Goal: Check status: Check status

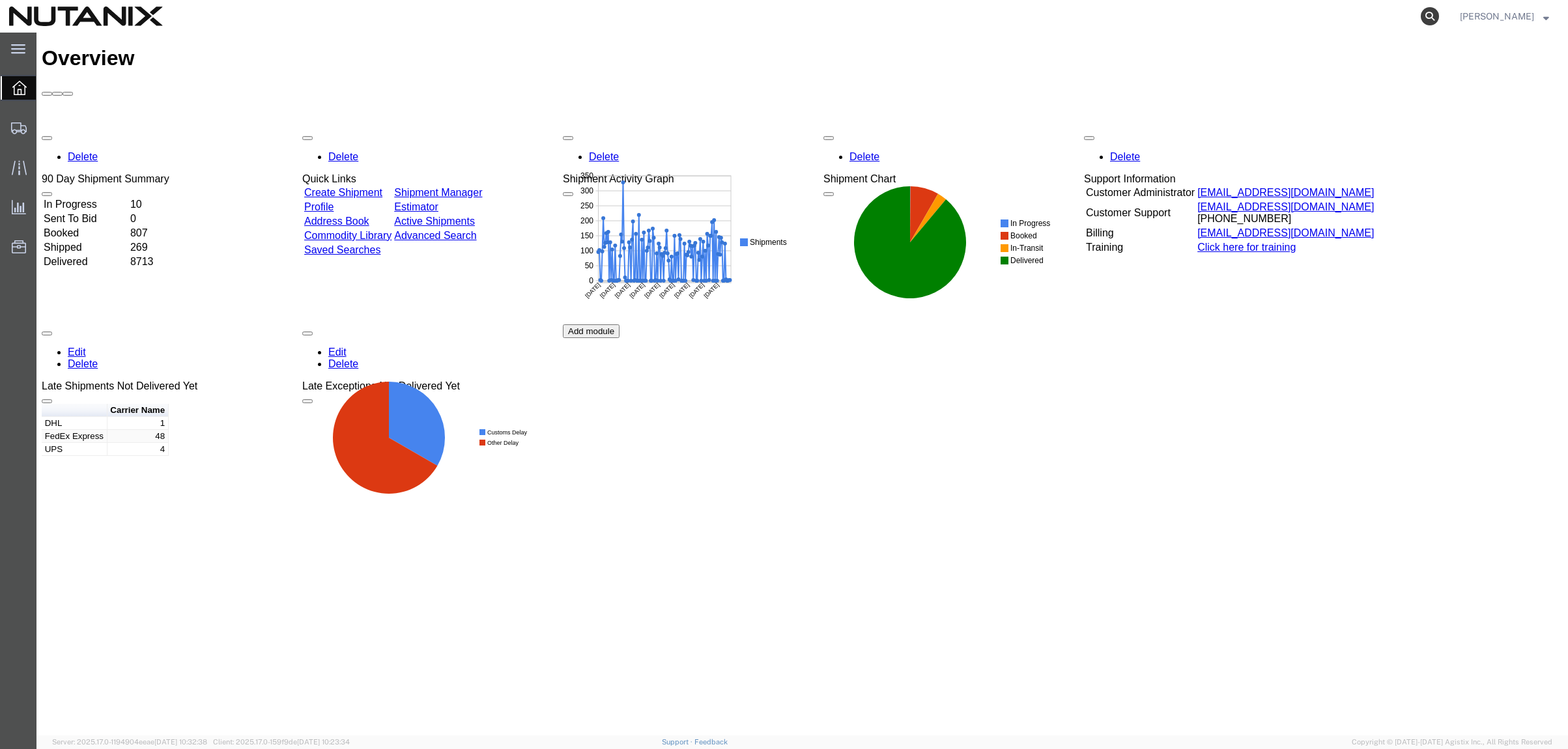
click at [1426, 15] on icon at bounding box center [1430, 16] width 19 height 19
click at [1135, 20] on input "search" at bounding box center [1223, 16] width 396 height 32
paste input "391397155920"
type input "391397155920"
click at [1424, 15] on icon at bounding box center [1430, 16] width 19 height 19
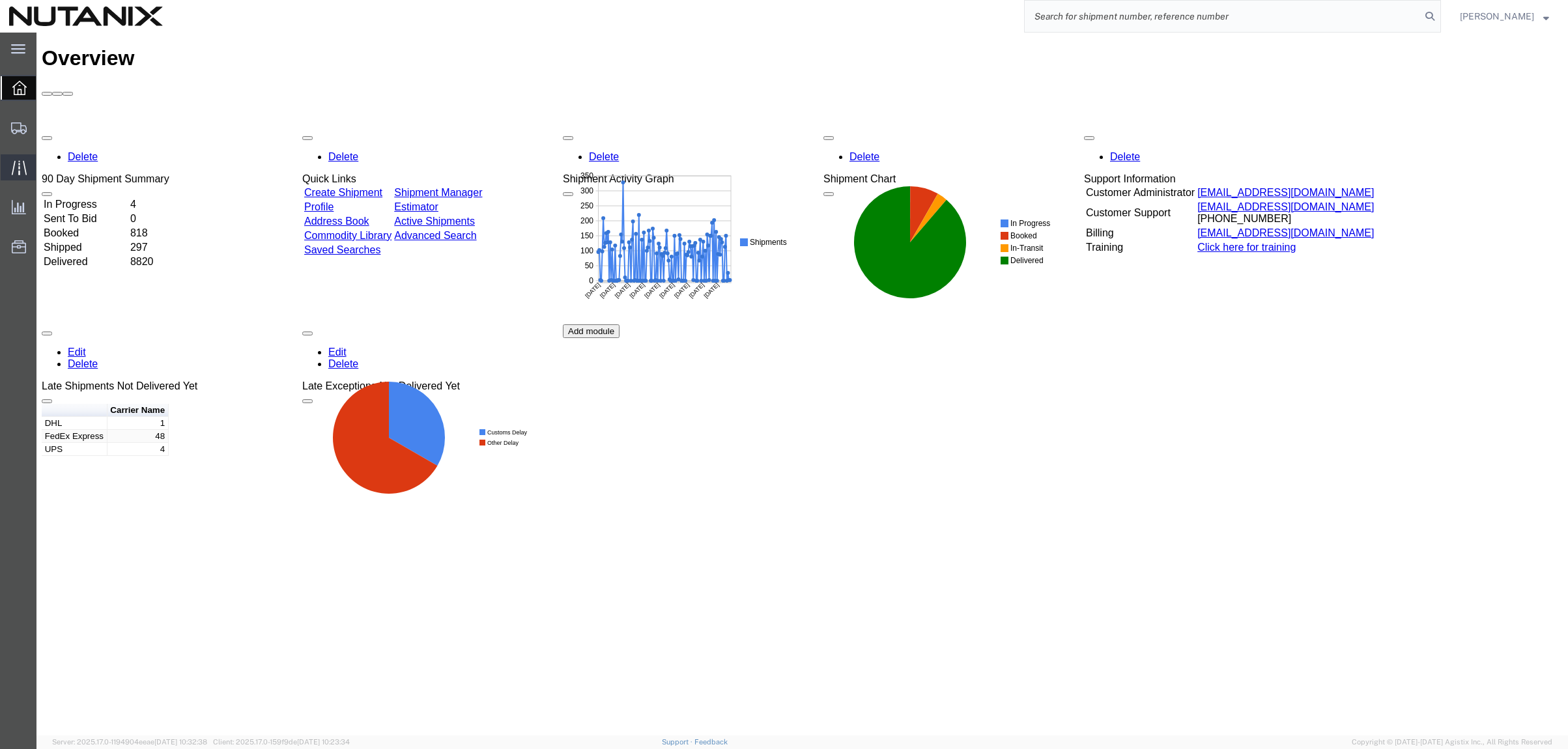
click at [22, 167] on icon at bounding box center [19, 167] width 15 height 15
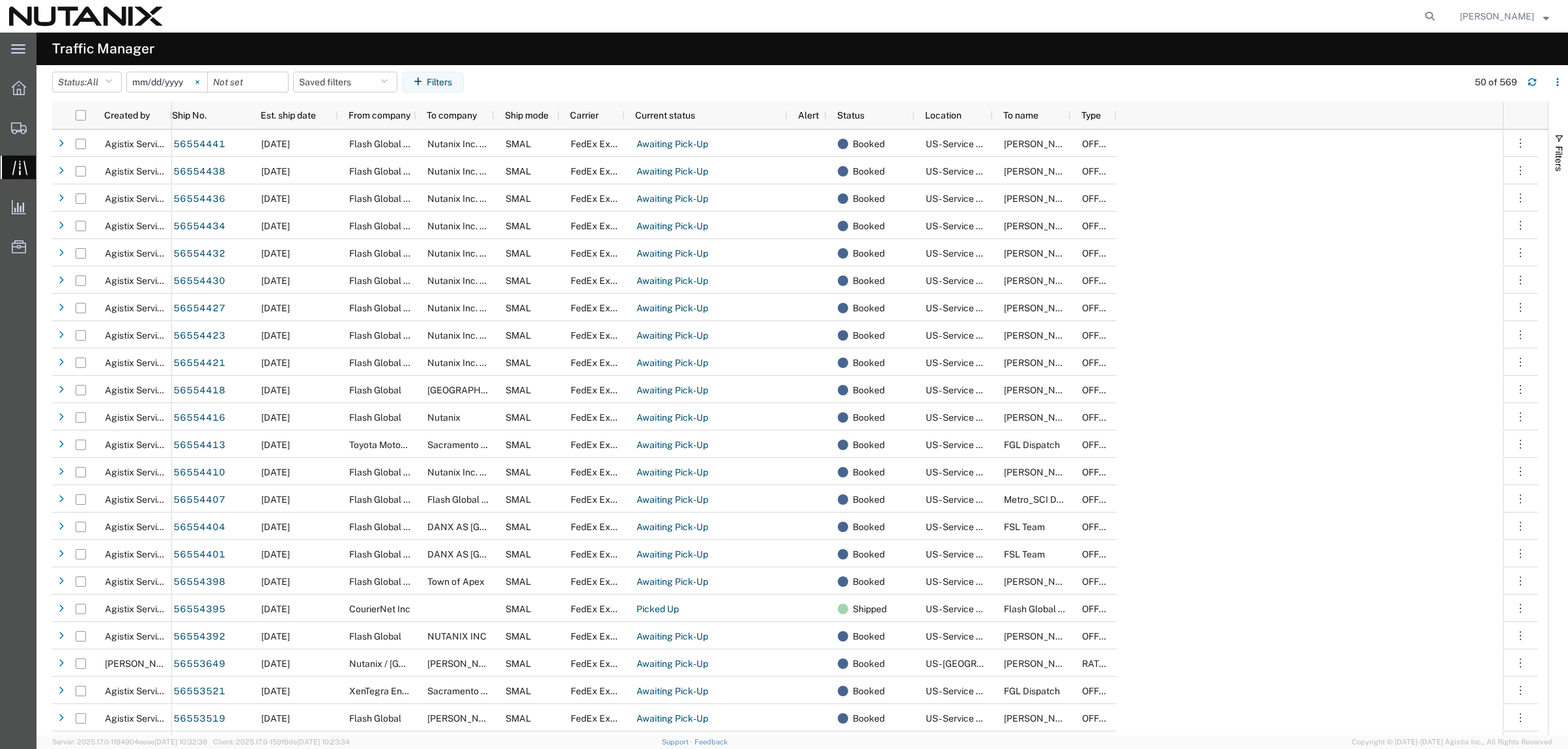
click at [194, 81] on svg-icon at bounding box center [197, 82] width 19 height 19
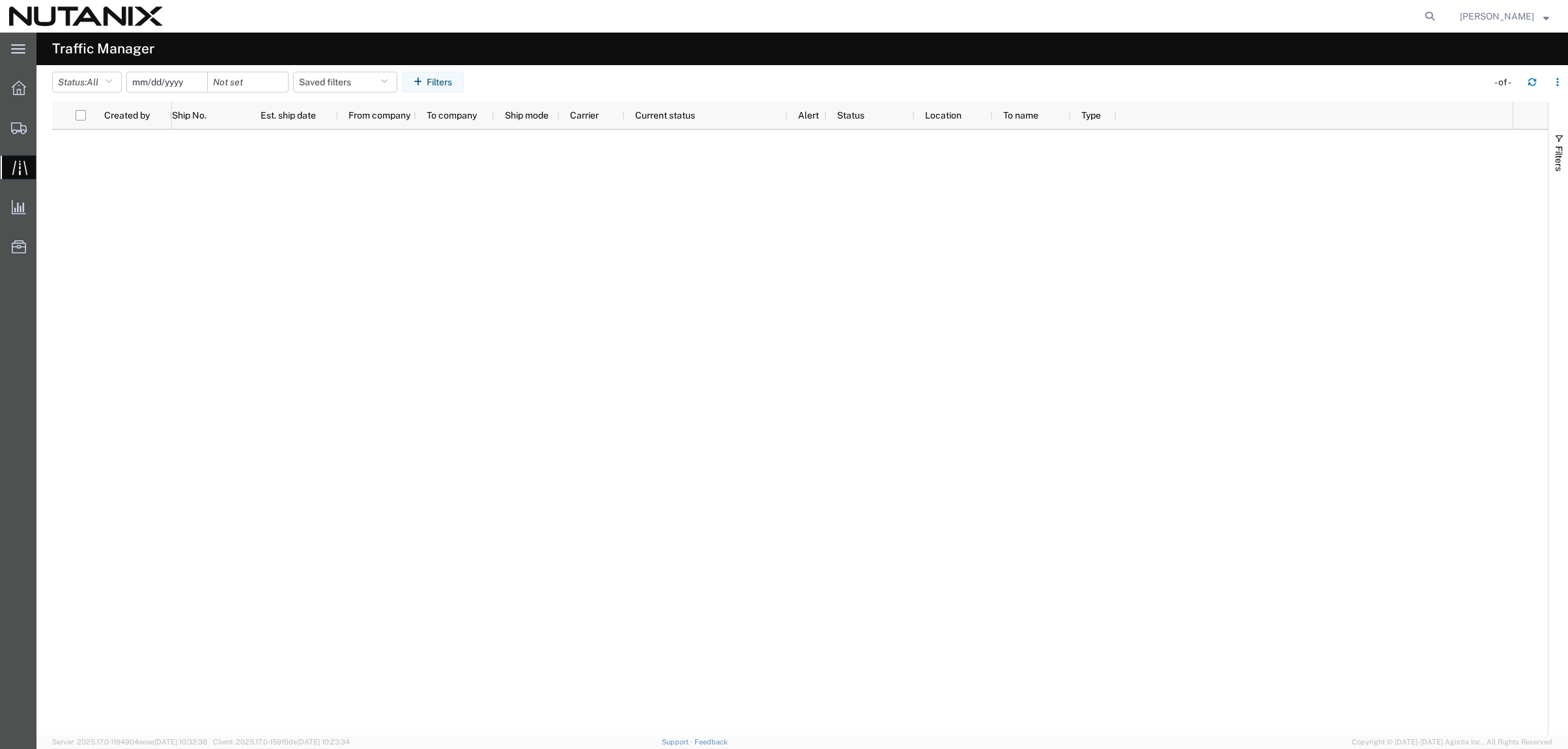
click at [177, 83] on input "date" at bounding box center [167, 82] width 80 height 19
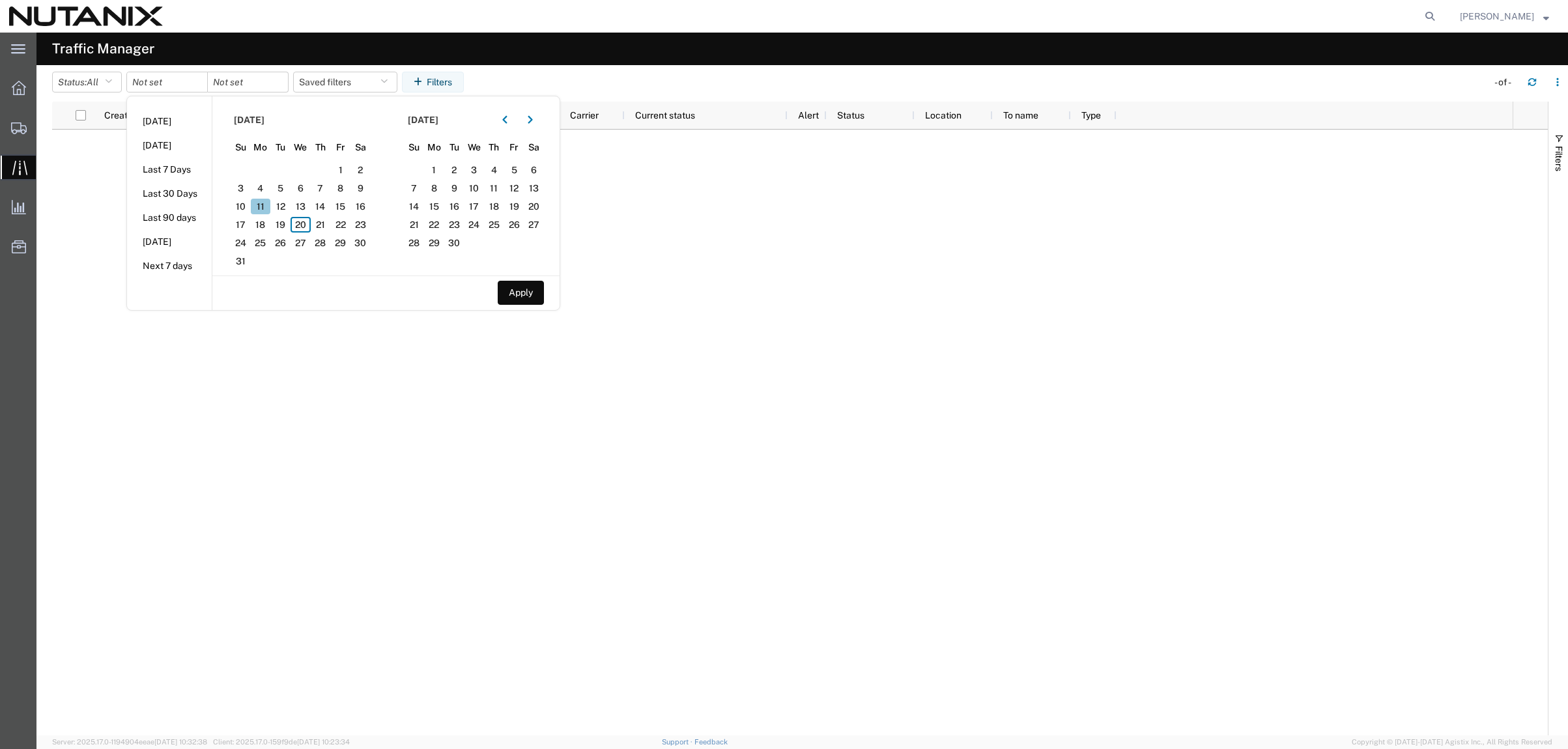
click at [263, 209] on span "11" at bounding box center [261, 206] width 20 height 15
click at [348, 203] on span "15" at bounding box center [340, 206] width 20 height 15
click at [530, 294] on button "Apply" at bounding box center [520, 293] width 46 height 24
type input "[DATE]"
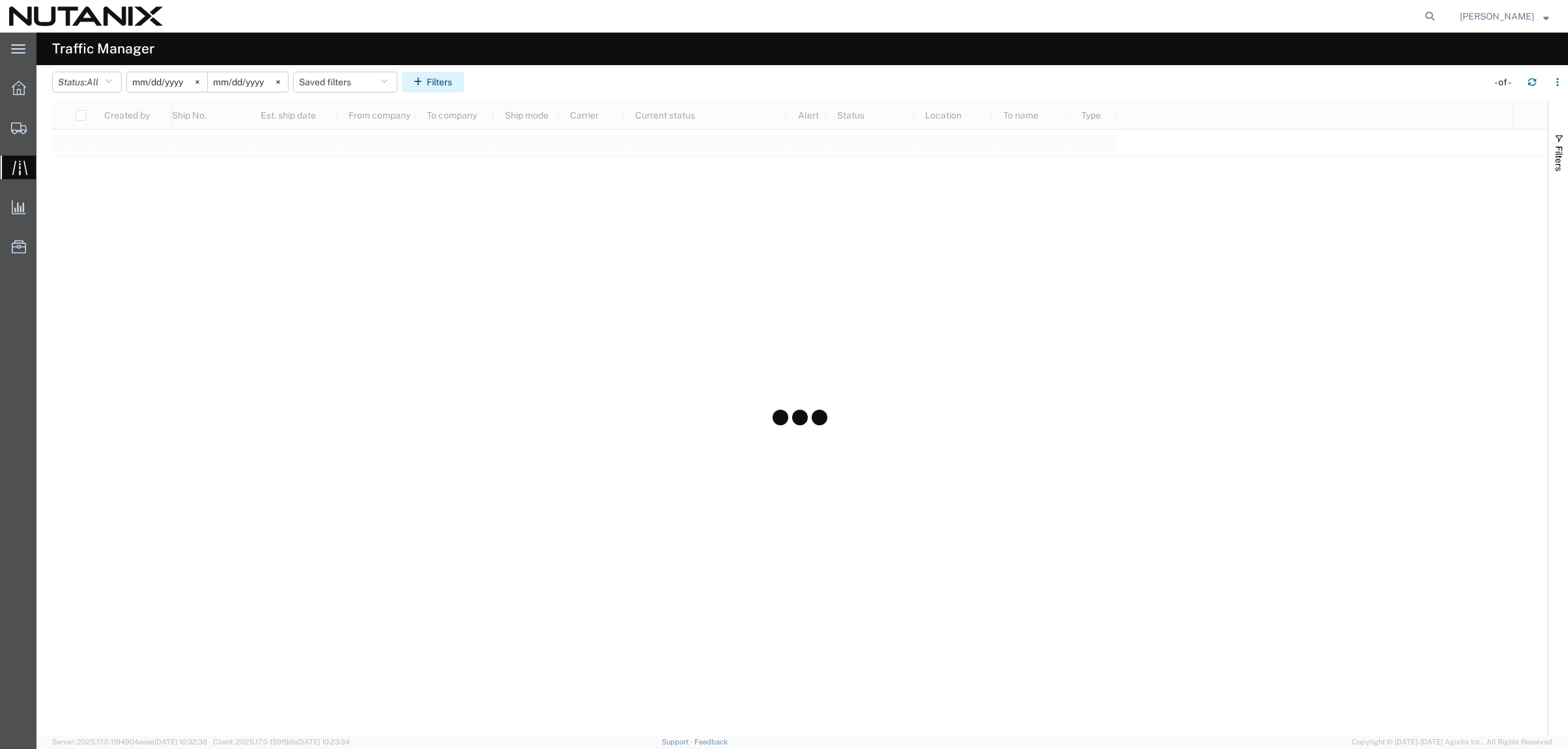
click at [440, 78] on button "Filters" at bounding box center [433, 83] width 61 height 21
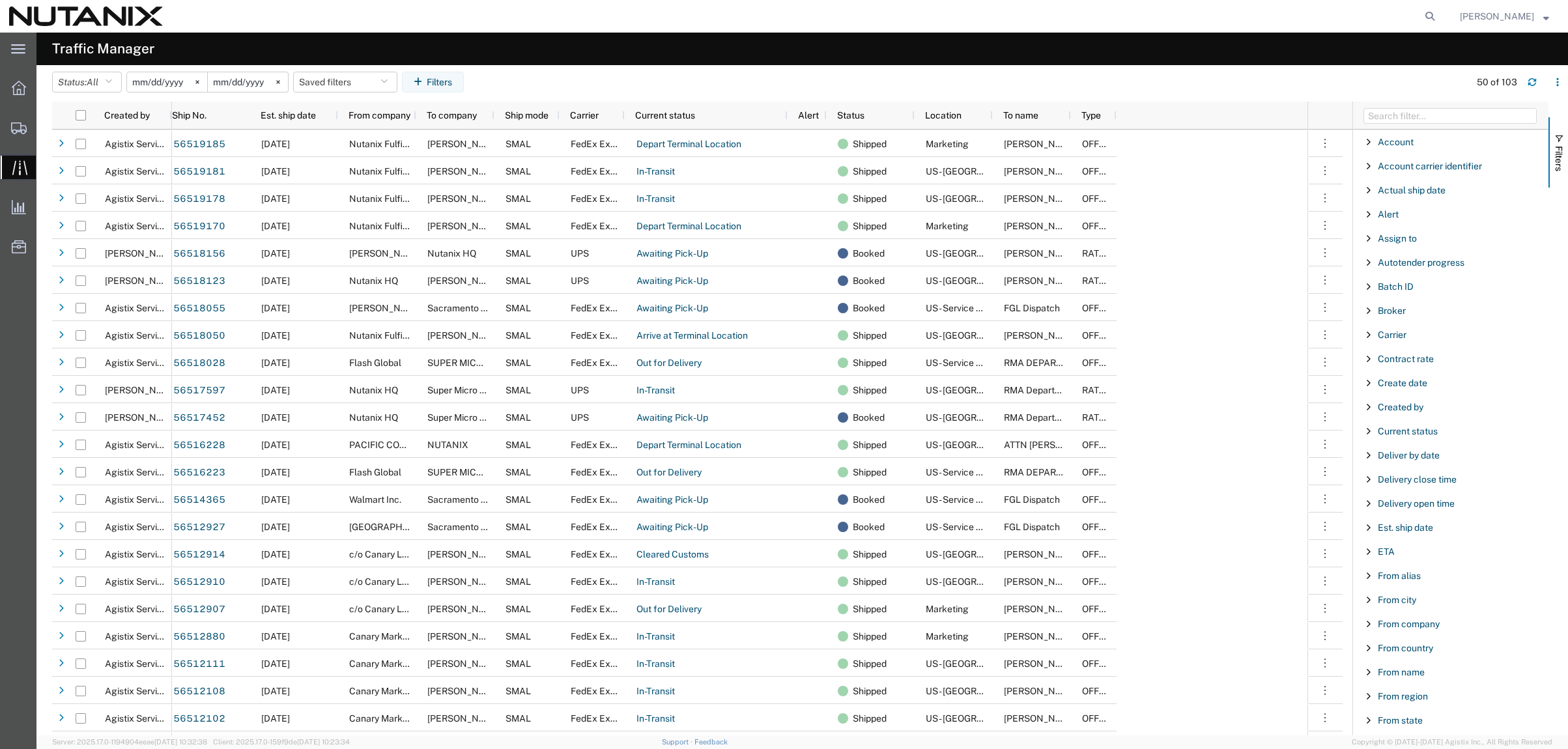
click at [1373, 409] on span "Filter List 67 Filters" at bounding box center [1368, 407] width 11 height 11
click at [1414, 462] on input "Filter Value" at bounding box center [1455, 461] width 171 height 15
type input "[PERSON_NAME]"
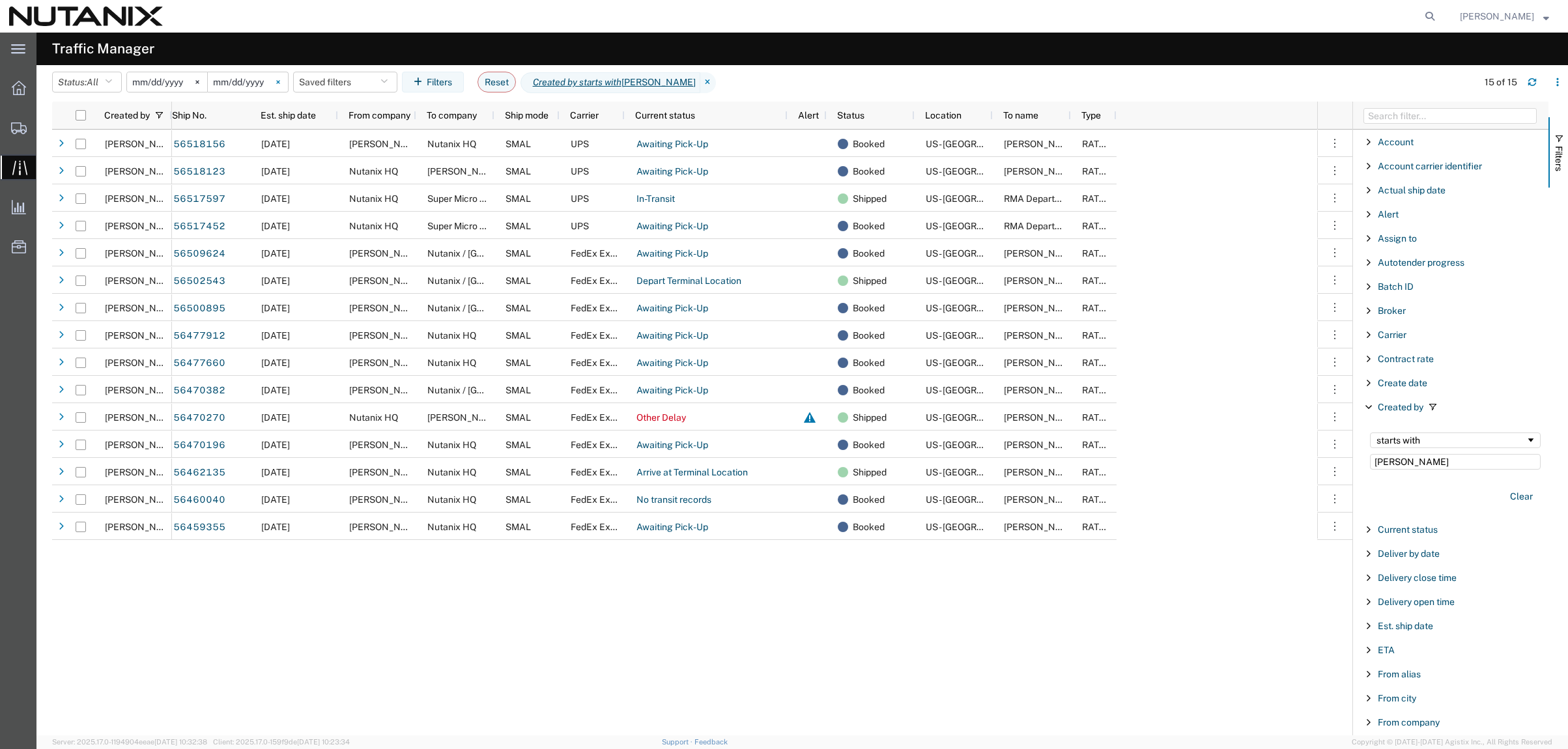
click at [281, 83] on svg-icon at bounding box center [278, 82] width 19 height 19
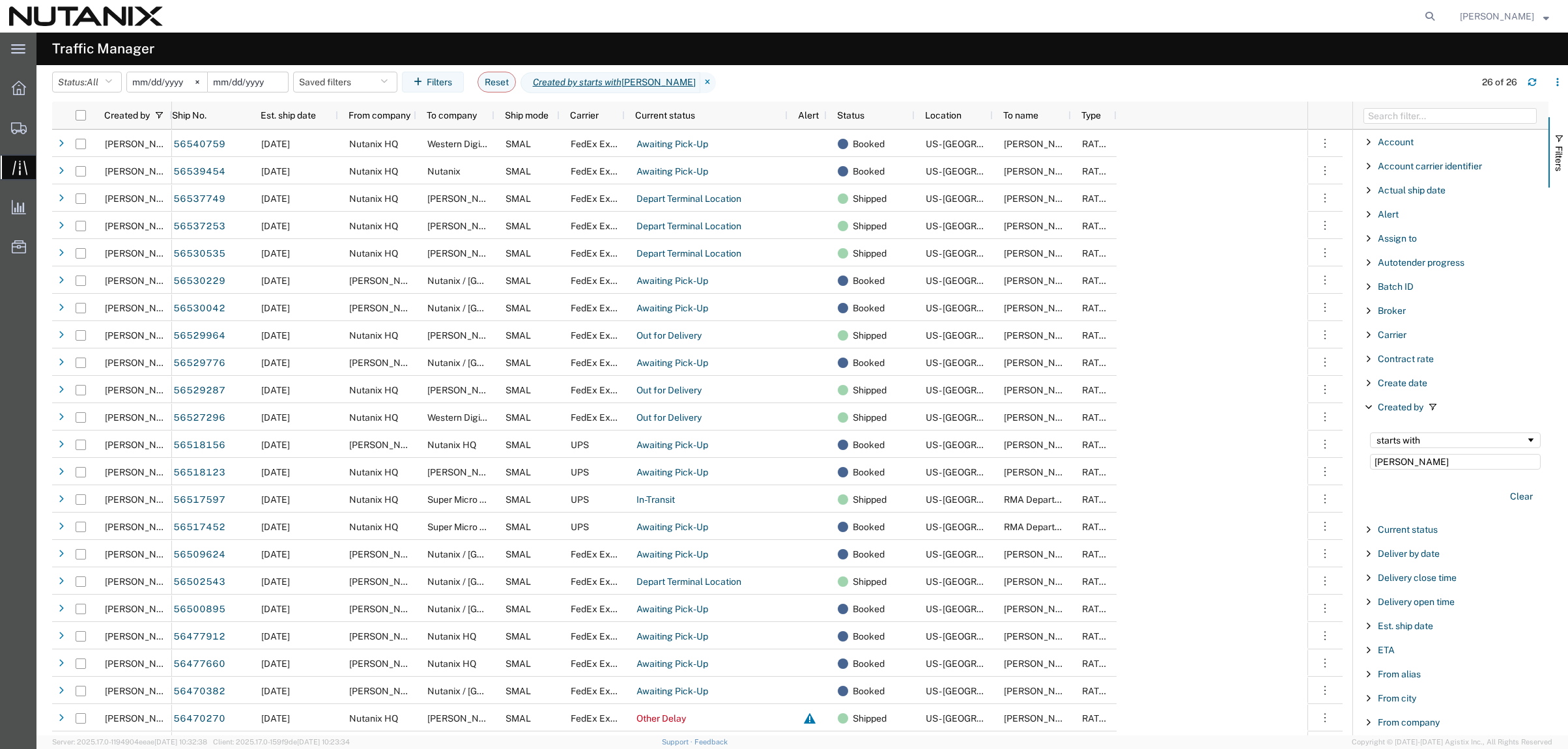
click at [256, 84] on input "date" at bounding box center [248, 82] width 80 height 19
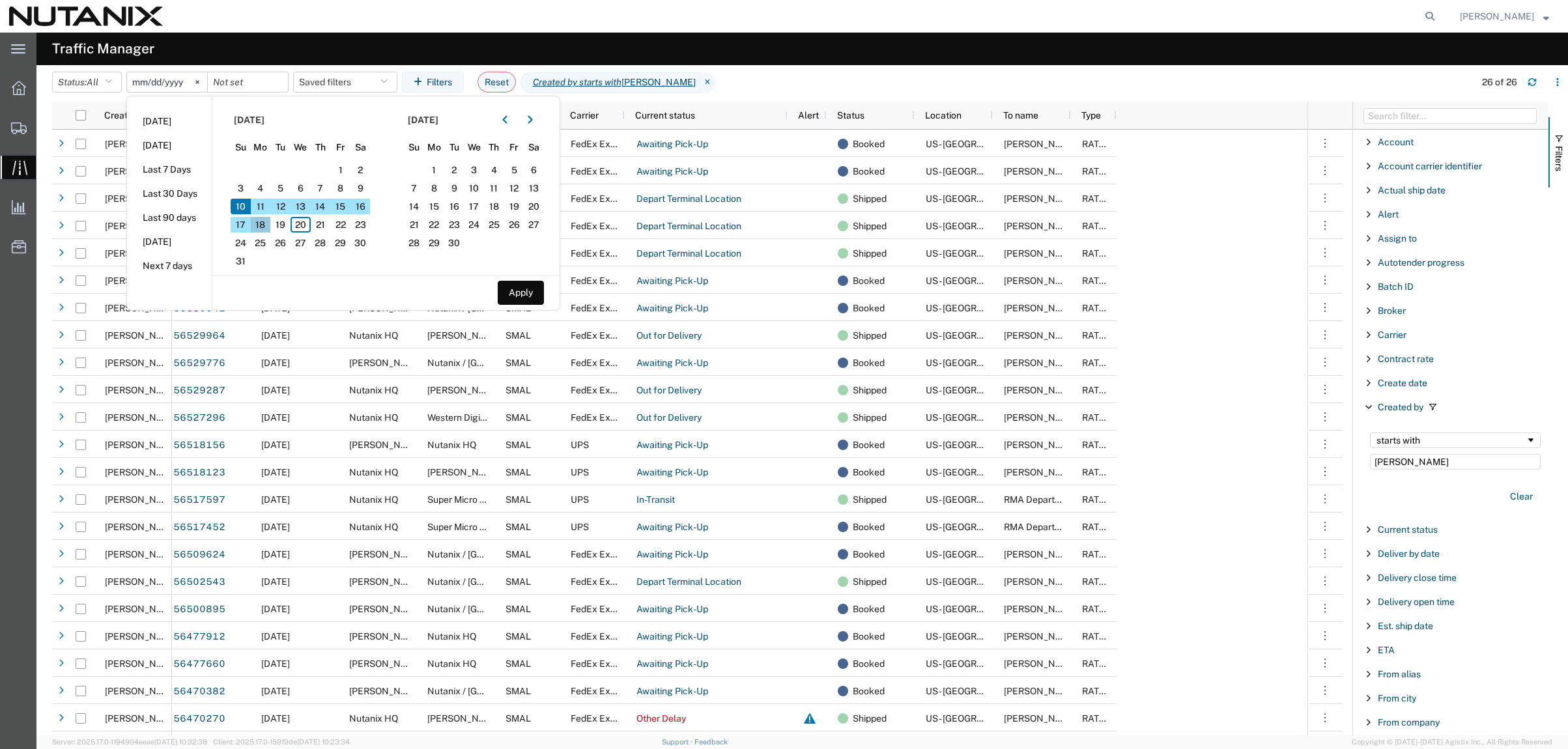
click at [262, 226] on span "18" at bounding box center [261, 224] width 20 height 15
click at [282, 226] on span "19" at bounding box center [280, 224] width 20 height 15
click at [541, 294] on button "Apply" at bounding box center [520, 293] width 46 height 24
type input "[DATE]"
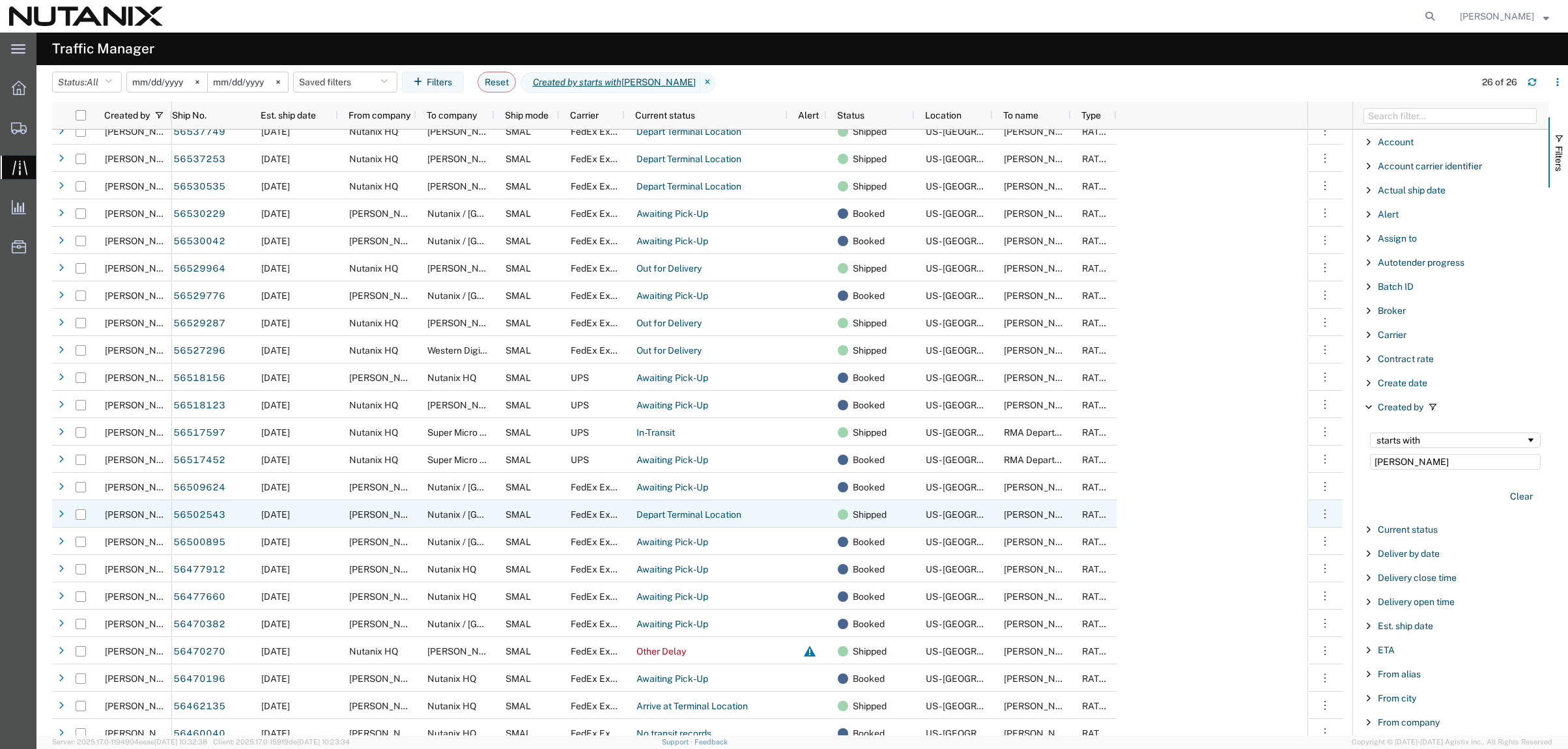
scroll to position [105, 0]
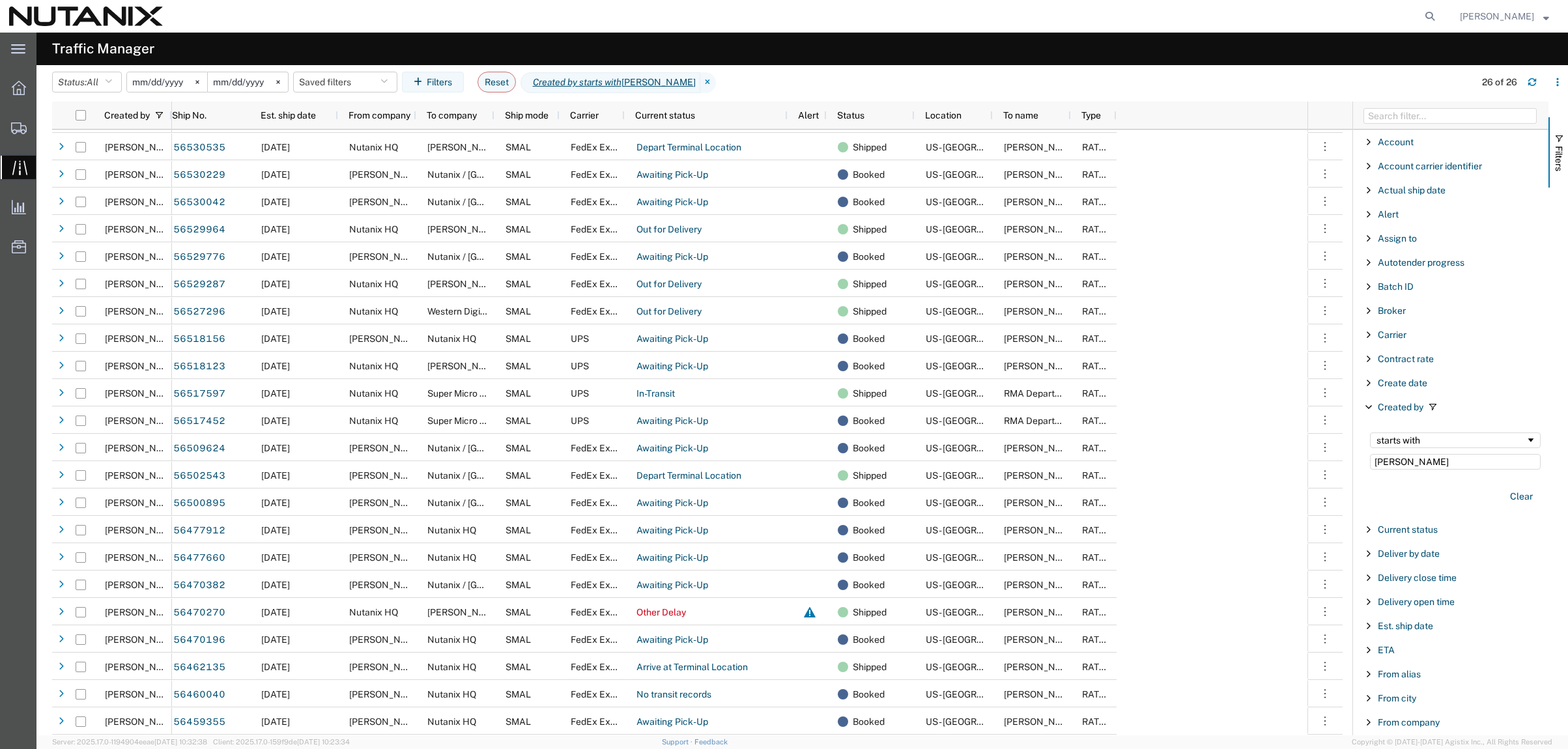
click at [1367, 407] on span "Filter List 67 Filters" at bounding box center [1368, 407] width 11 height 11
click at [701, 79] on icon at bounding box center [708, 83] width 15 height 21
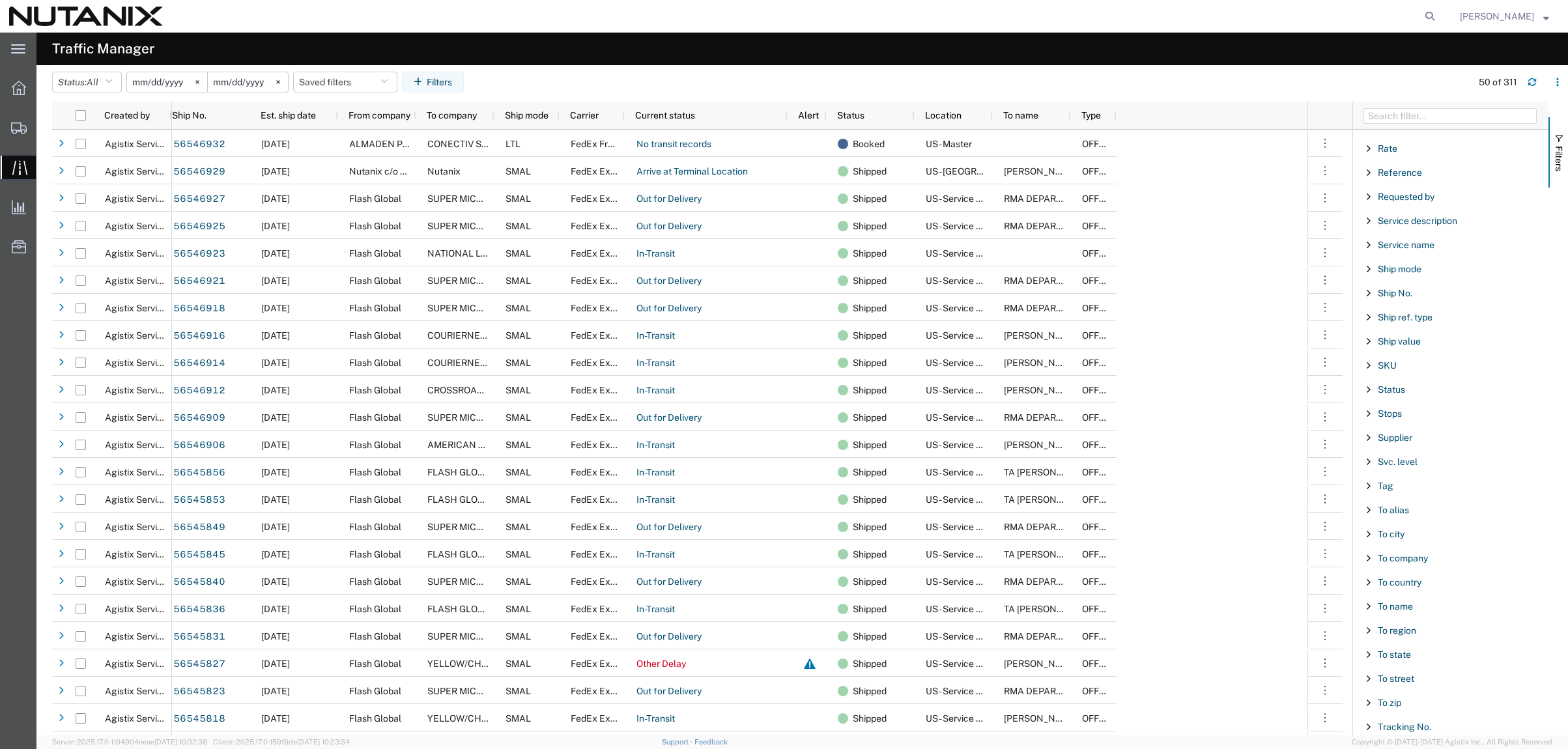
scroll to position [977, 0]
click at [1402, 586] on span "To name" at bounding box center [1395, 586] width 35 height 11
click at [1433, 640] on input "Filter Value" at bounding box center [1455, 641] width 171 height 15
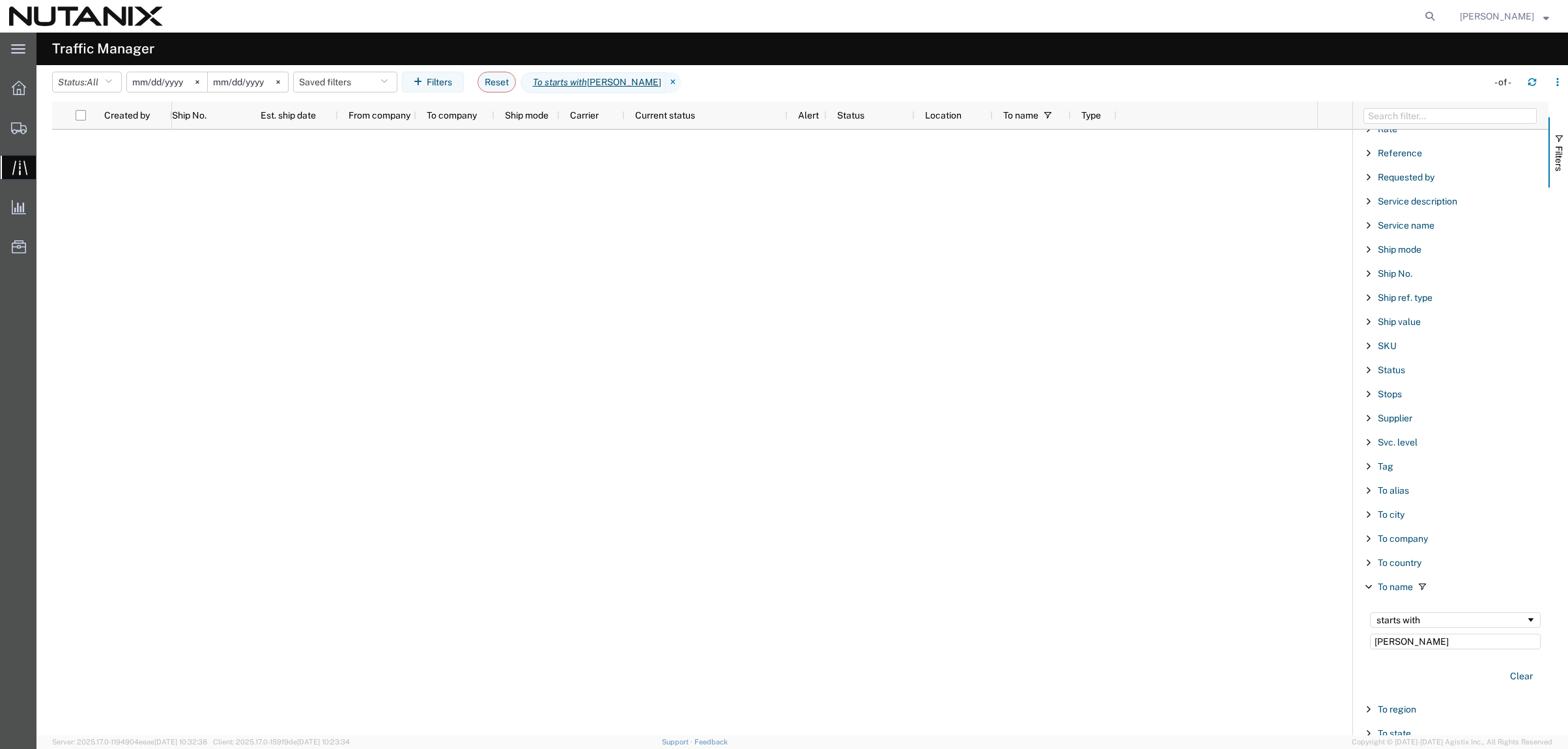
drag, startPoint x: 1428, startPoint y: 641, endPoint x: 1346, endPoint y: 622, distance: 84.2
click at [1346, 622] on div "Created by Ship No. Est. ship date From company To company Ship mode Carrier Cu…" at bounding box center [810, 418] width 1516 height 633
drag, startPoint x: 1433, startPoint y: 644, endPoint x: 1309, endPoint y: 641, distance: 124.0
click at [1309, 641] on div "Created by Ship No. Est. ship date From company To company Ship mode Carrier Cu…" at bounding box center [810, 418] width 1516 height 633
type input "Genie"
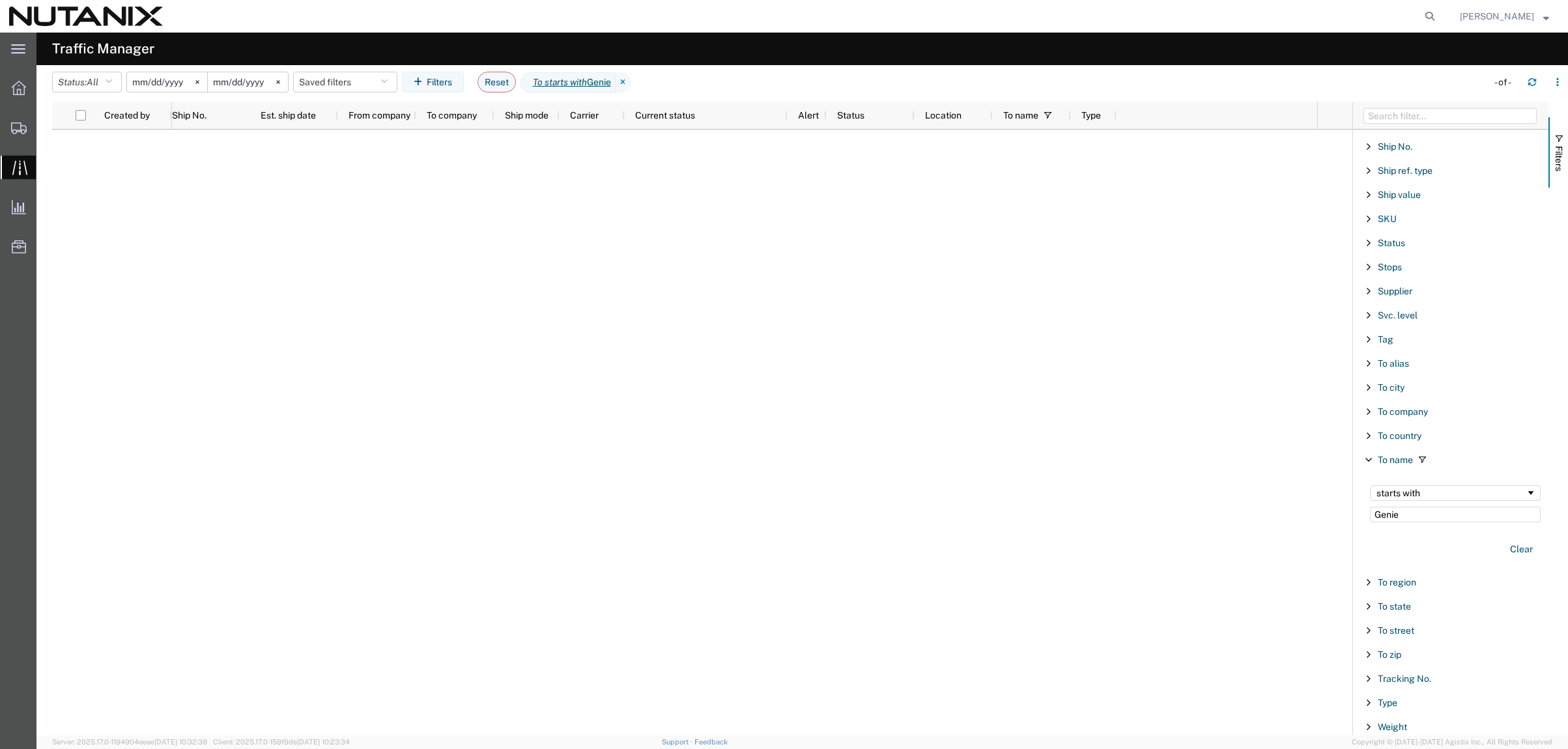
scroll to position [1107, 0]
click at [1511, 547] on button "Clear" at bounding box center [1522, 546] width 39 height 22
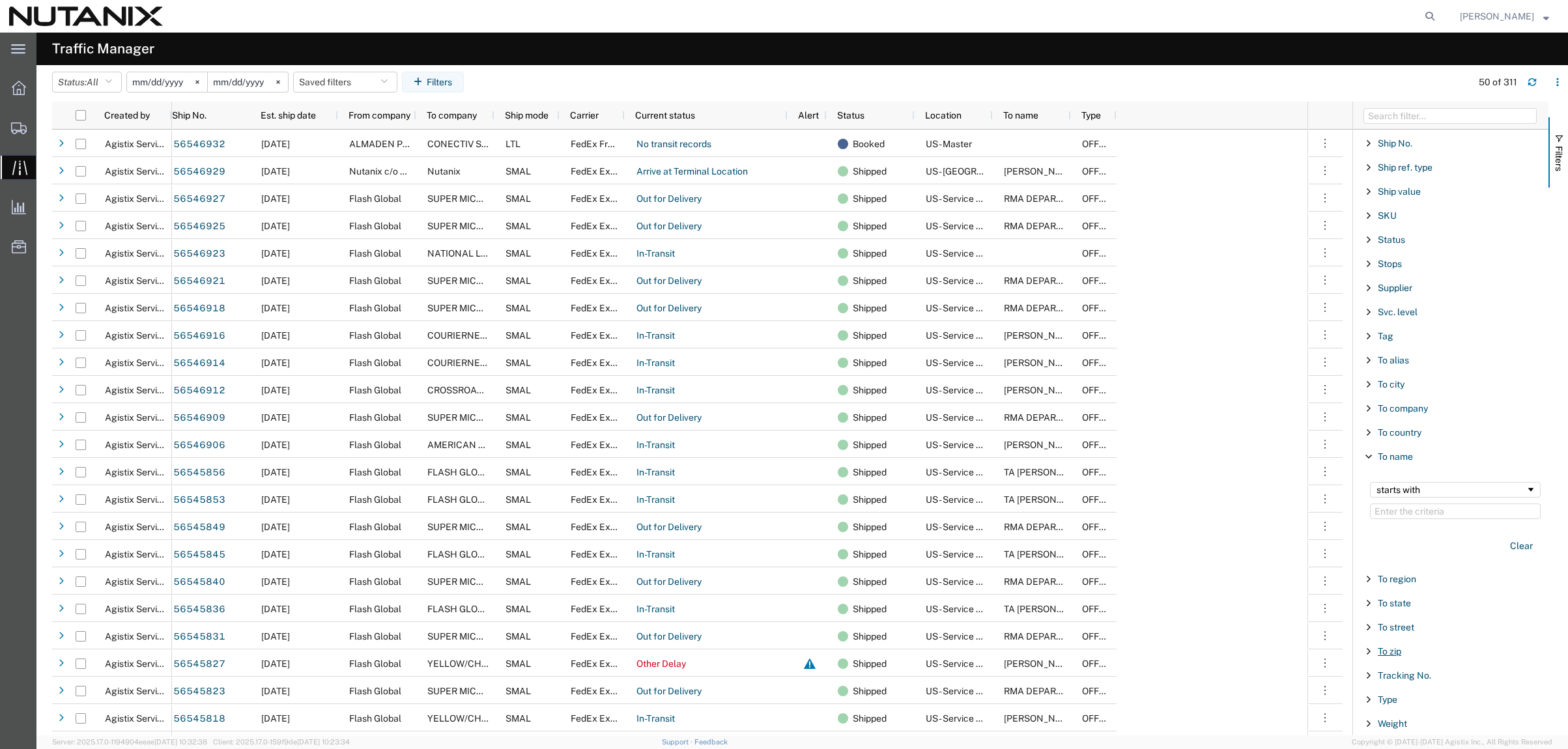
click at [1383, 652] on span "To zip" at bounding box center [1389, 651] width 23 height 11
click at [1435, 710] on input "Filter Value" at bounding box center [1455, 705] width 171 height 15
type input "95128"
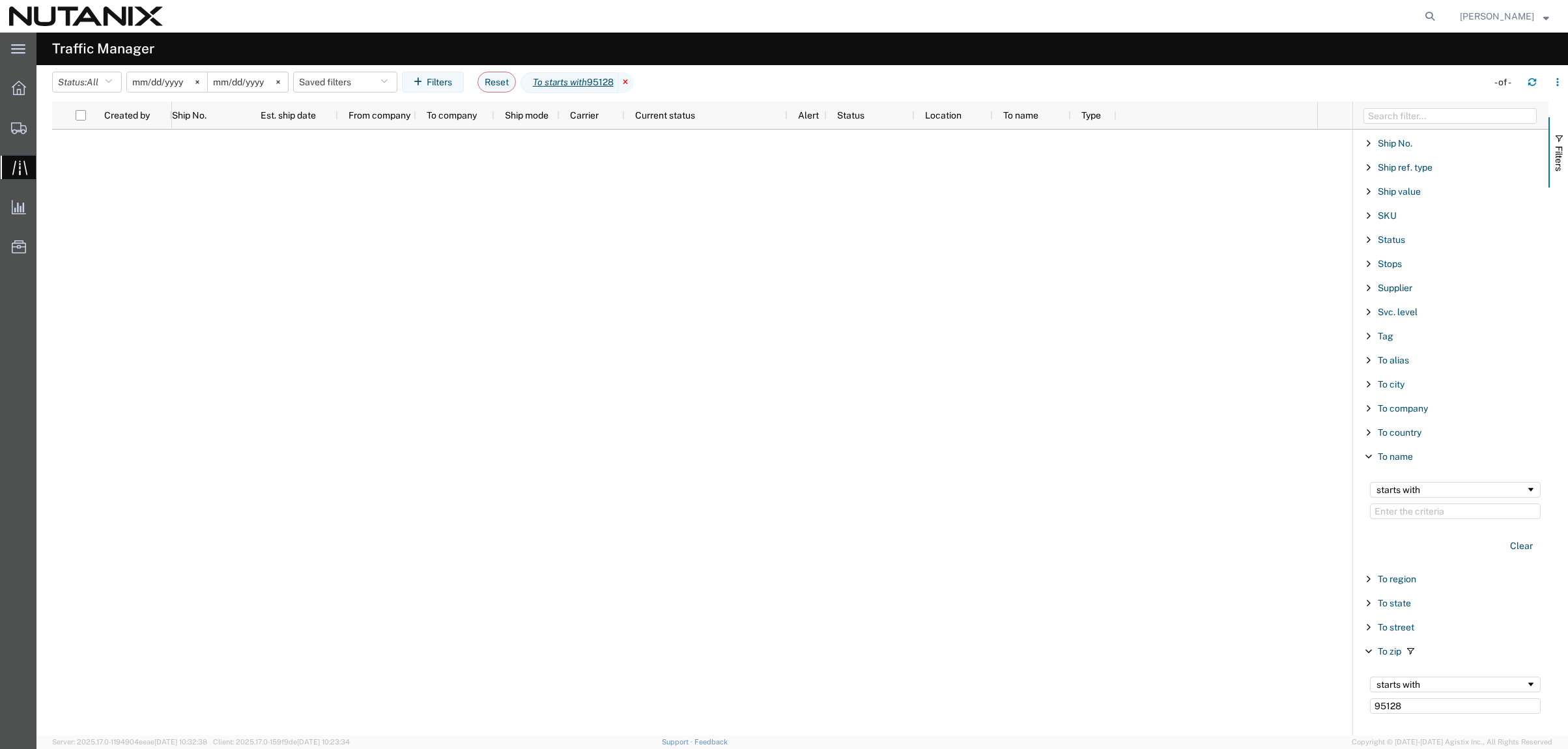
click at [634, 82] on icon at bounding box center [625, 83] width 15 height 21
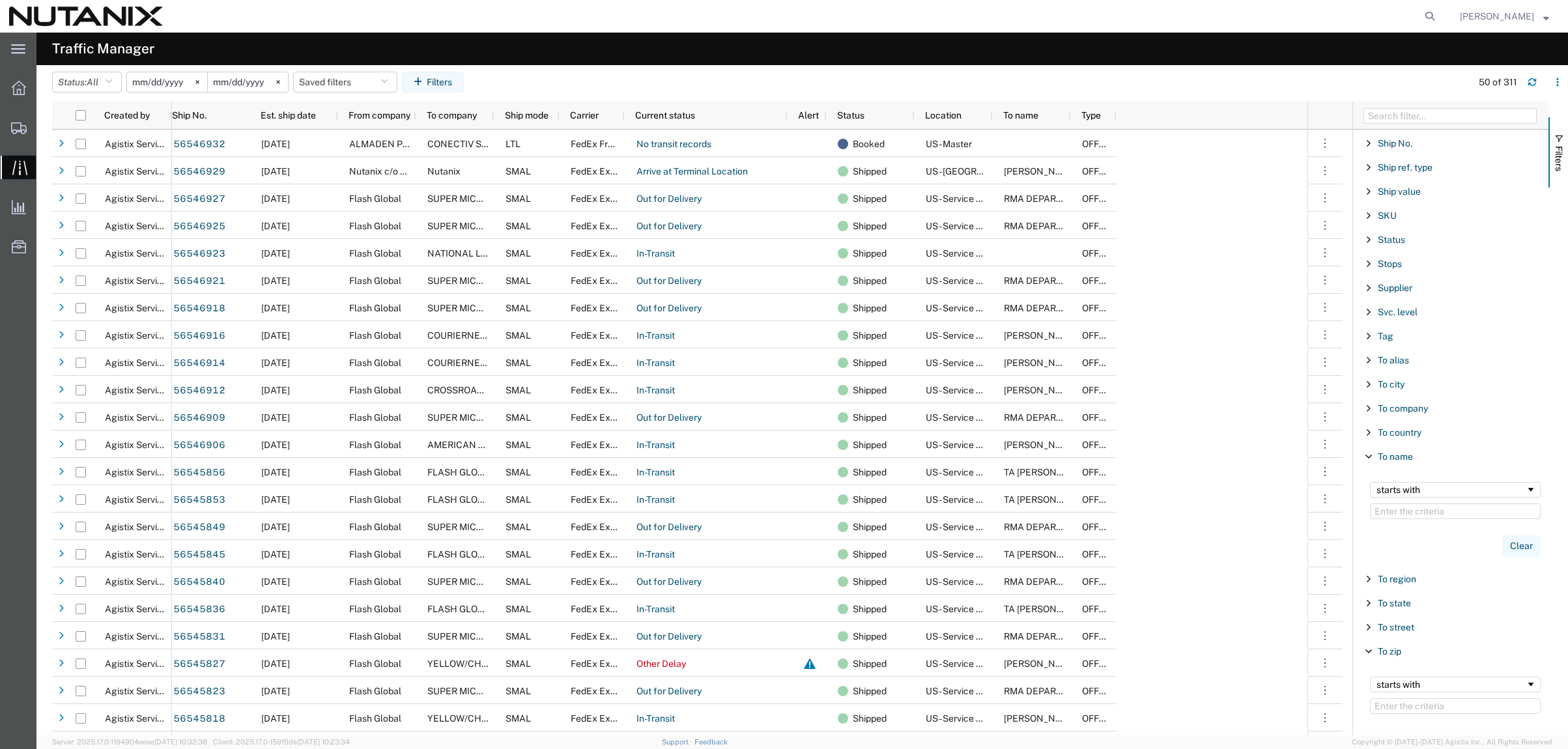
click at [1515, 547] on button "Clear" at bounding box center [1522, 546] width 39 height 22
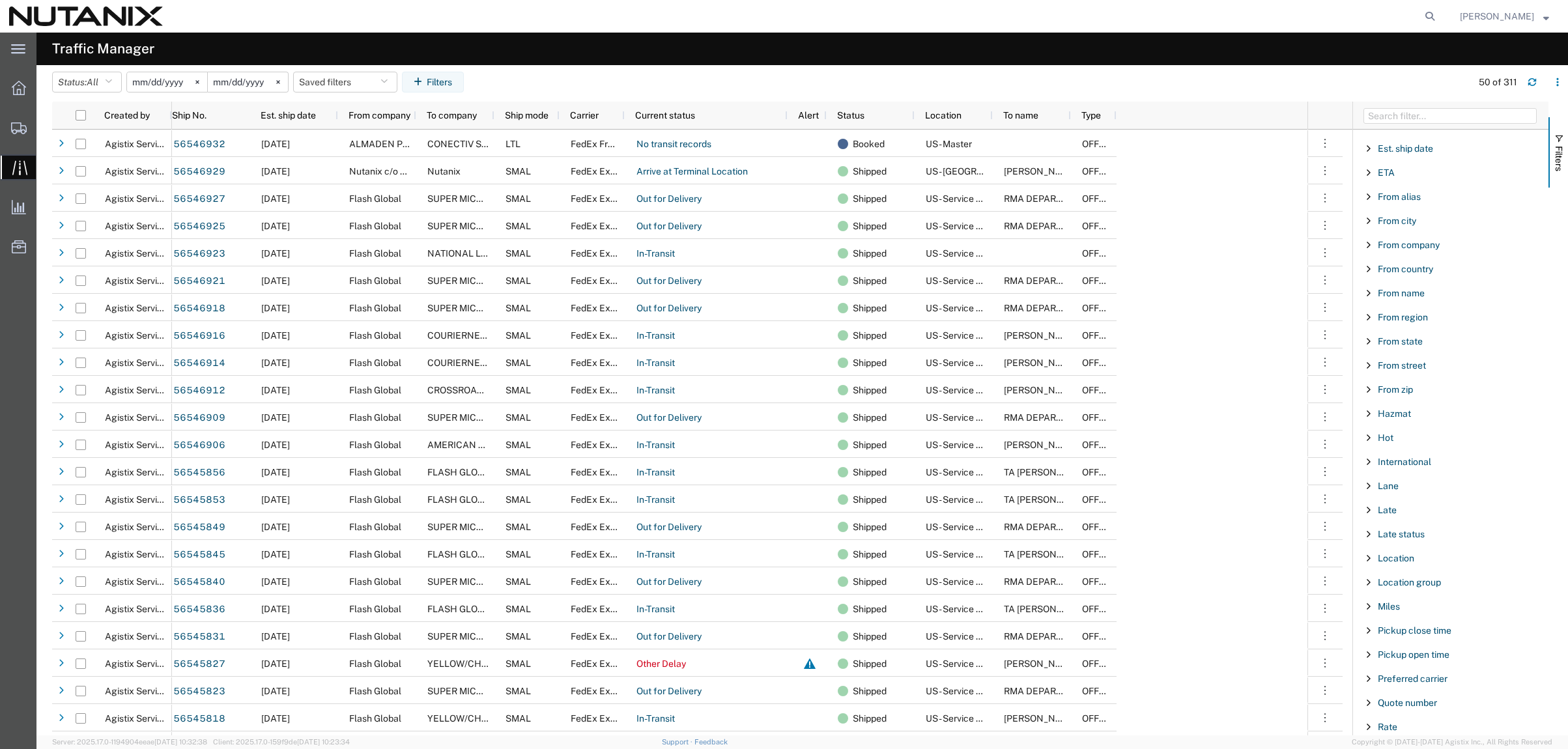
scroll to position [326, 0]
click at [1369, 442] on span "Filter List 67 Filters" at bounding box center [1368, 442] width 11 height 11
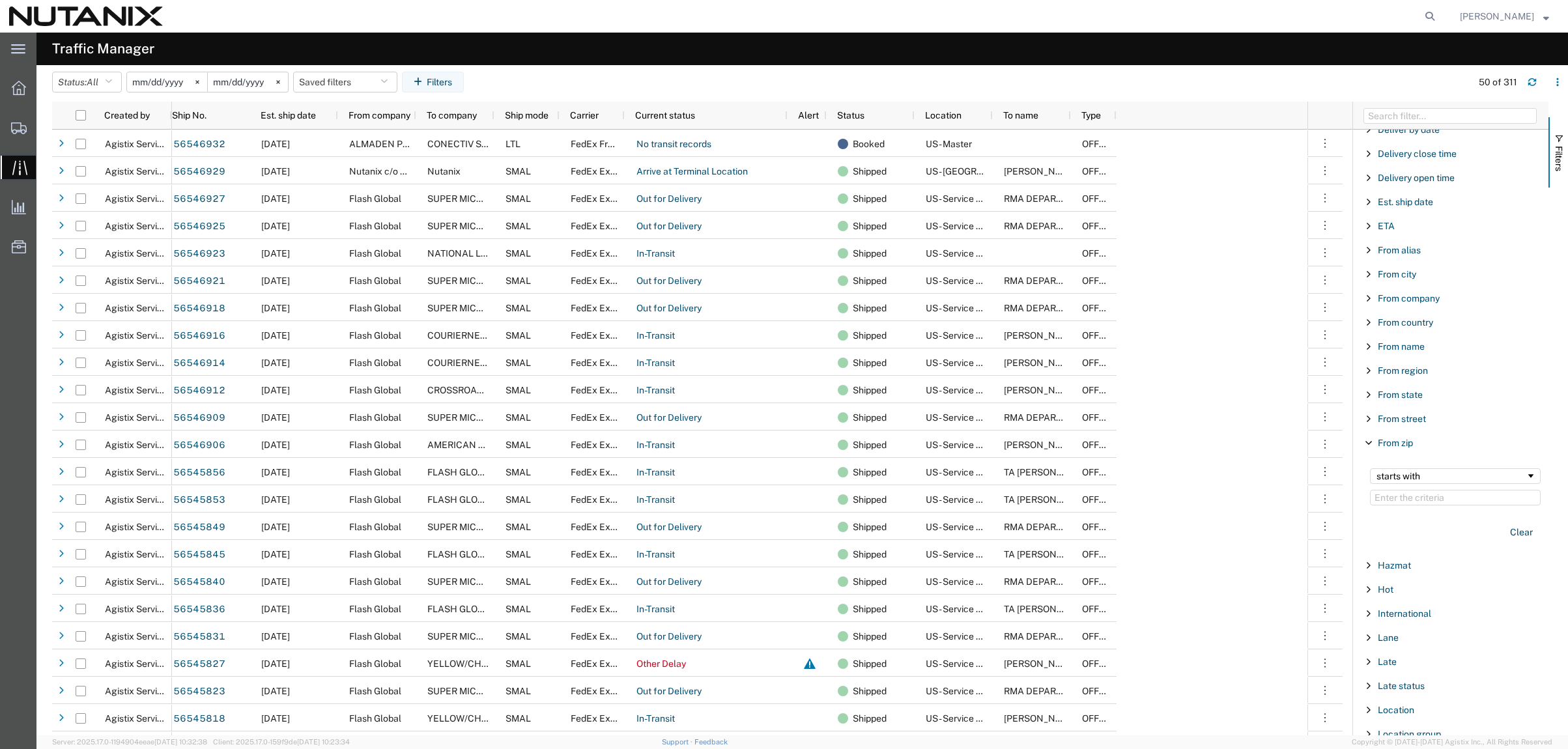
click at [1418, 500] on input "Filter Value" at bounding box center [1455, 497] width 171 height 15
type input "95110"
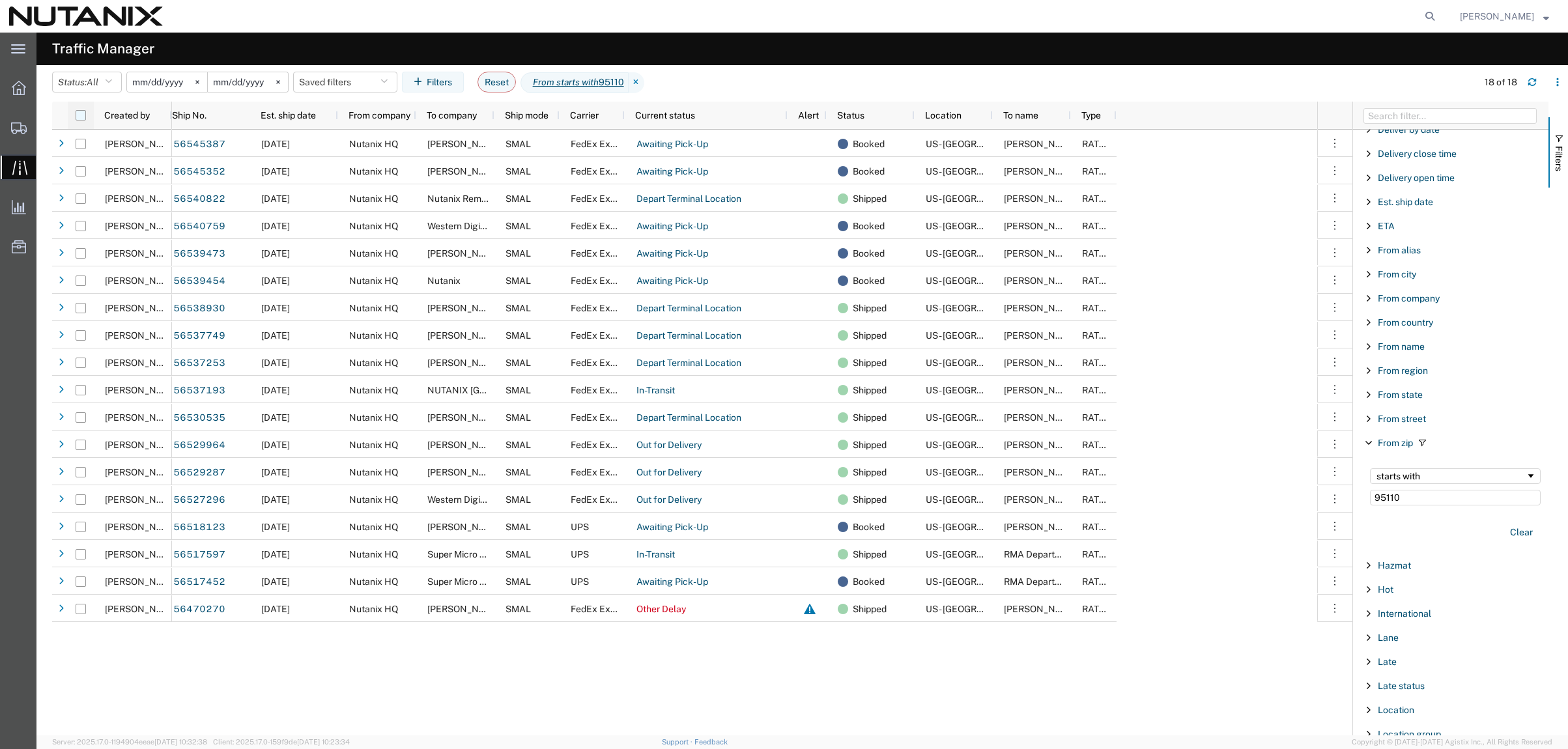
click at [79, 114] on input "checkbox" at bounding box center [80, 115] width 11 height 11
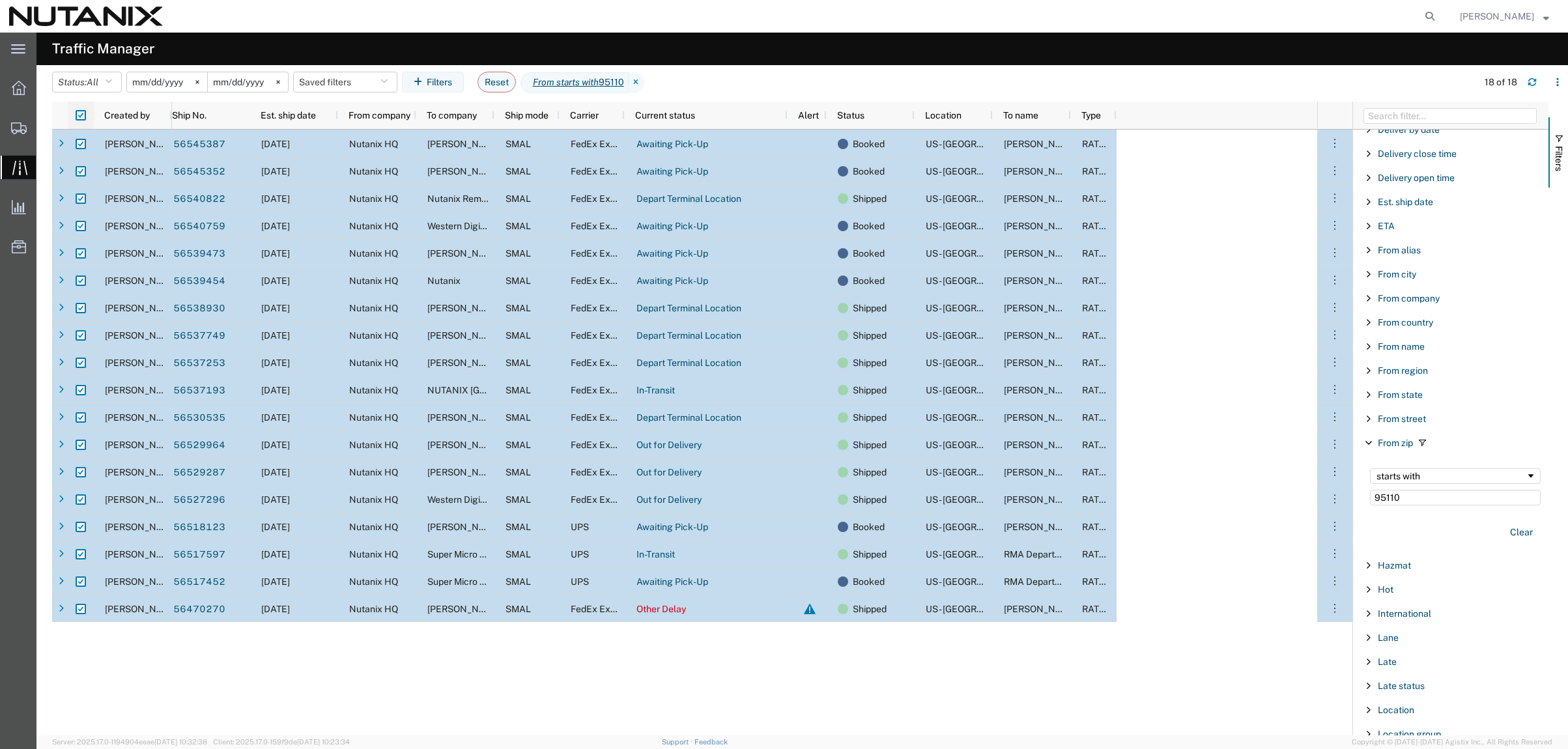
checkbox input "true"
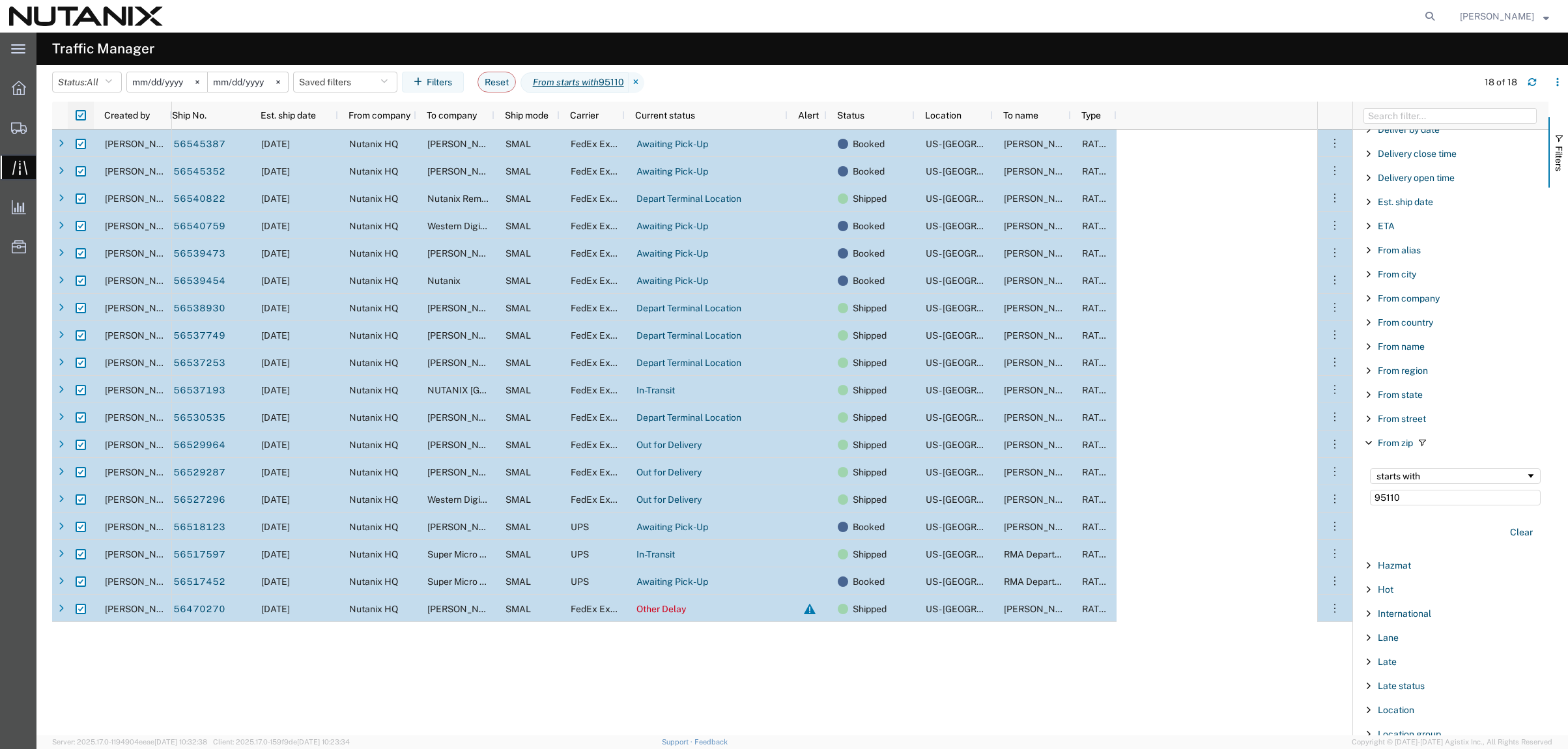
checkbox input "true"
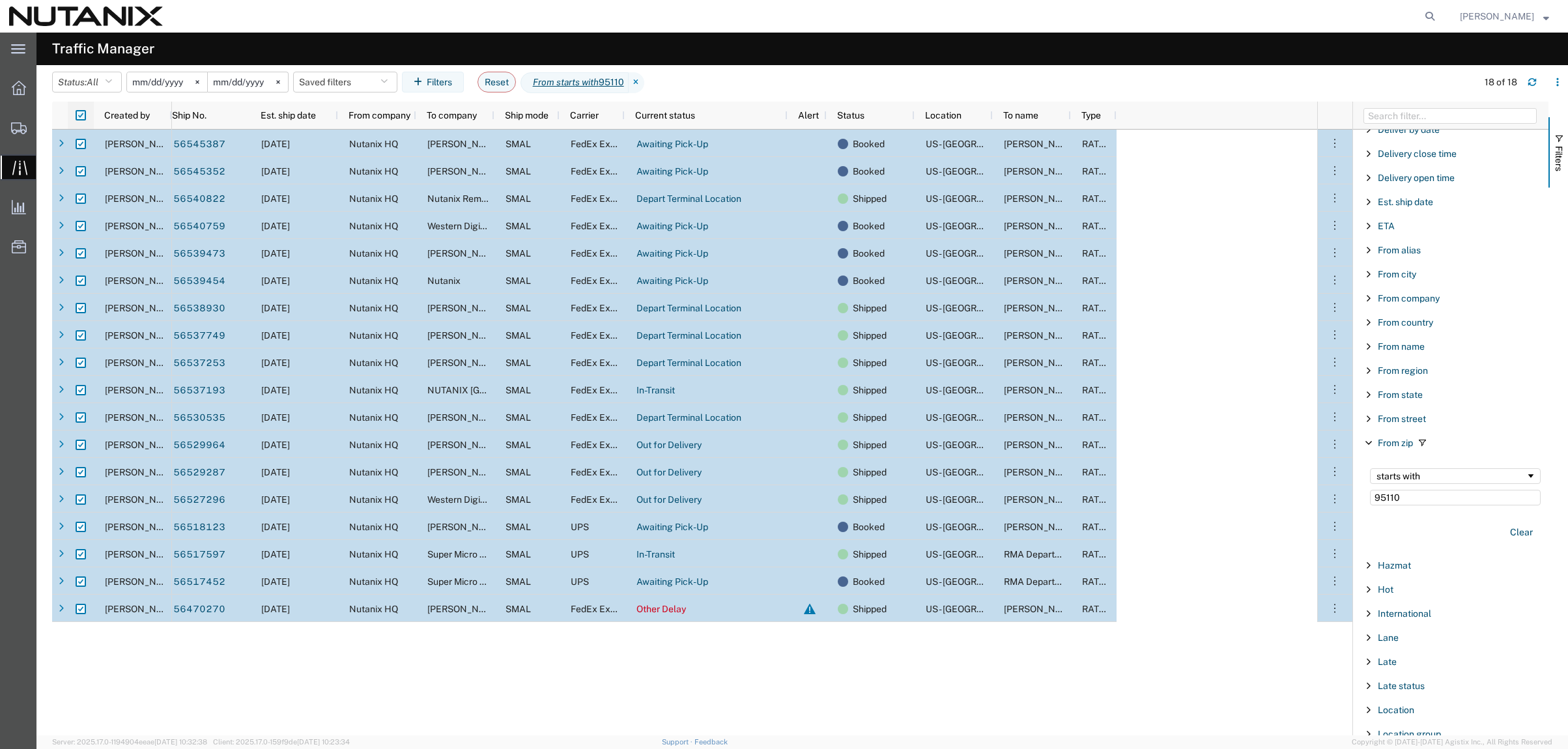
checkbox input "true"
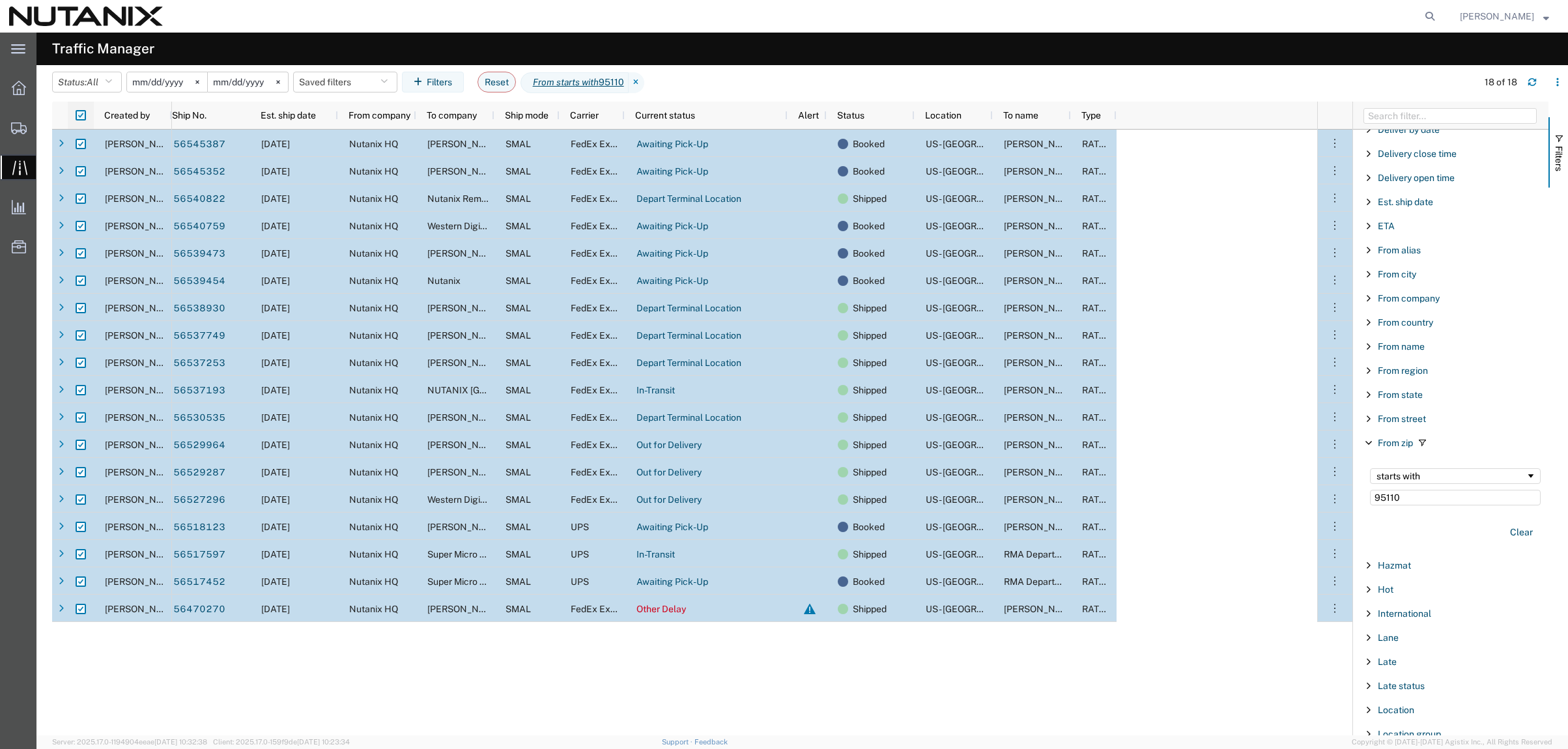
checkbox input "true"
click at [79, 114] on input "checkbox" at bounding box center [80, 115] width 11 height 11
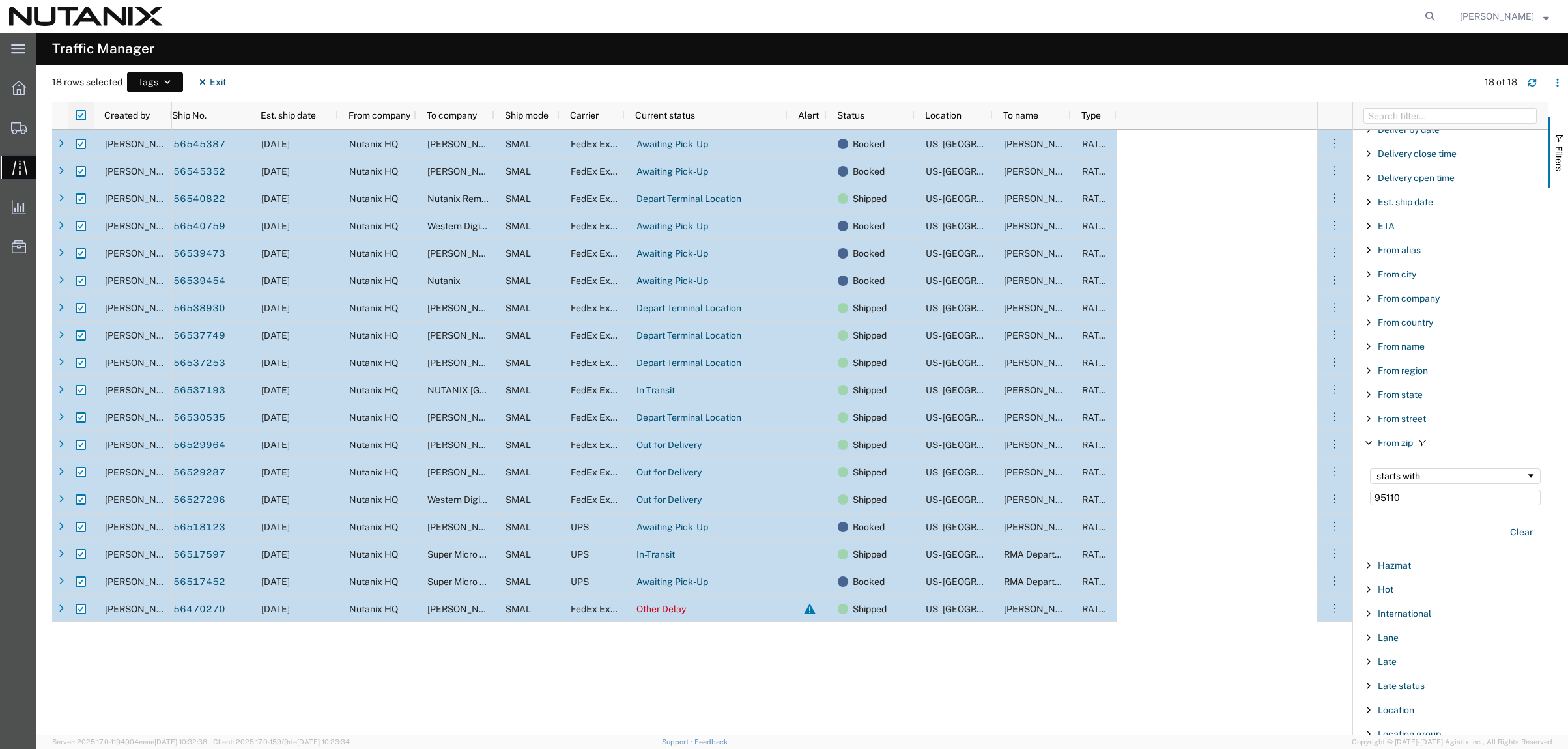
checkbox input "false"
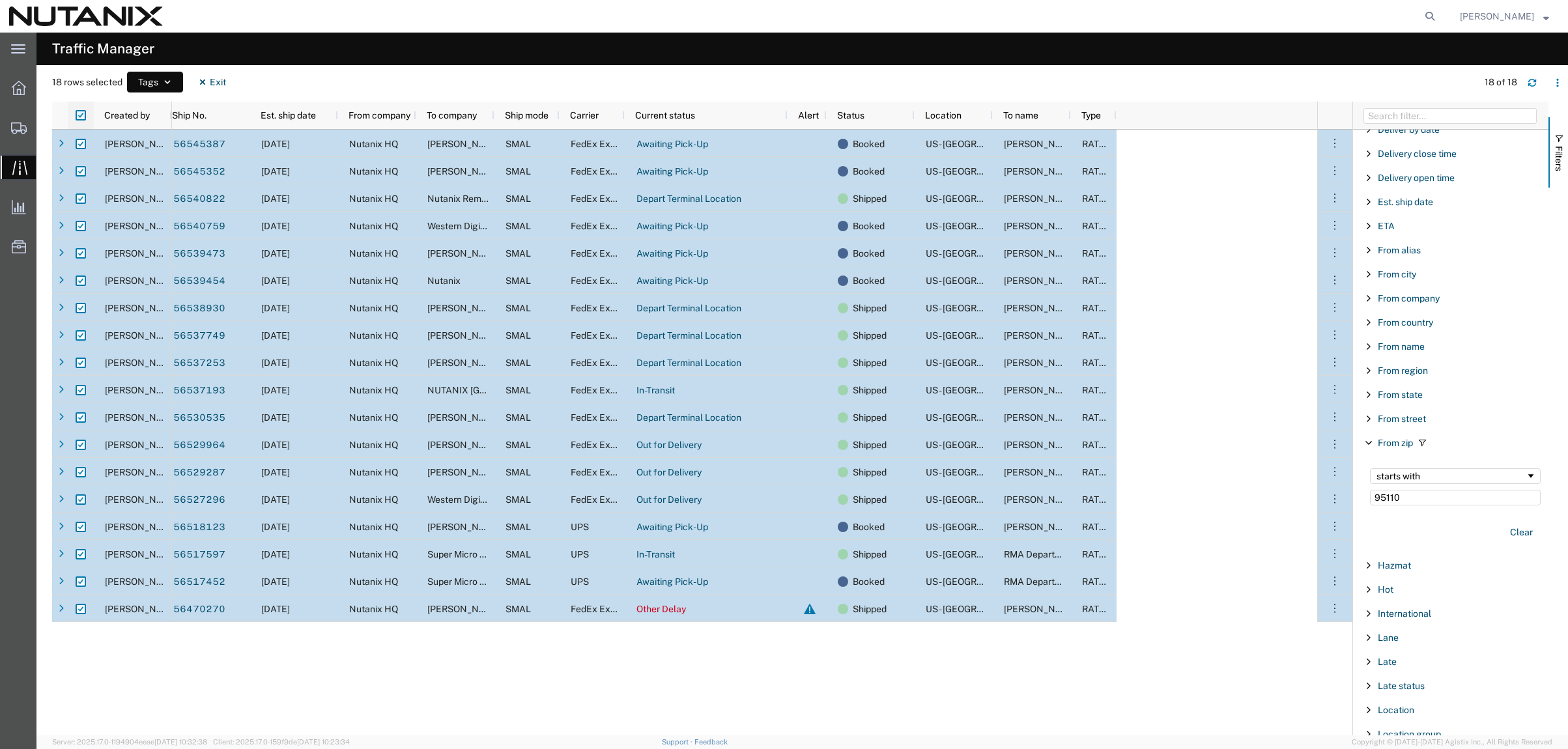
checkbox input "false"
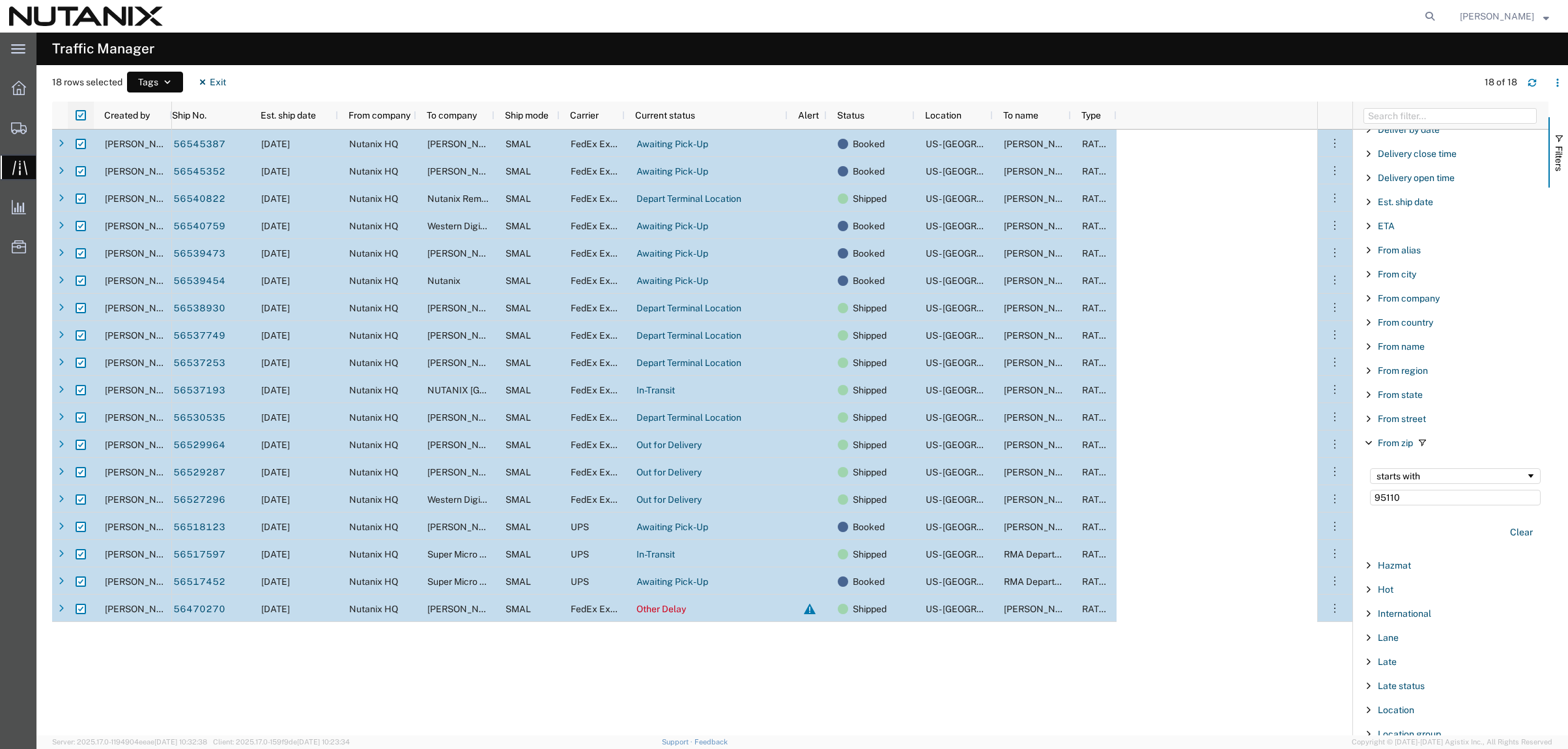
checkbox input "false"
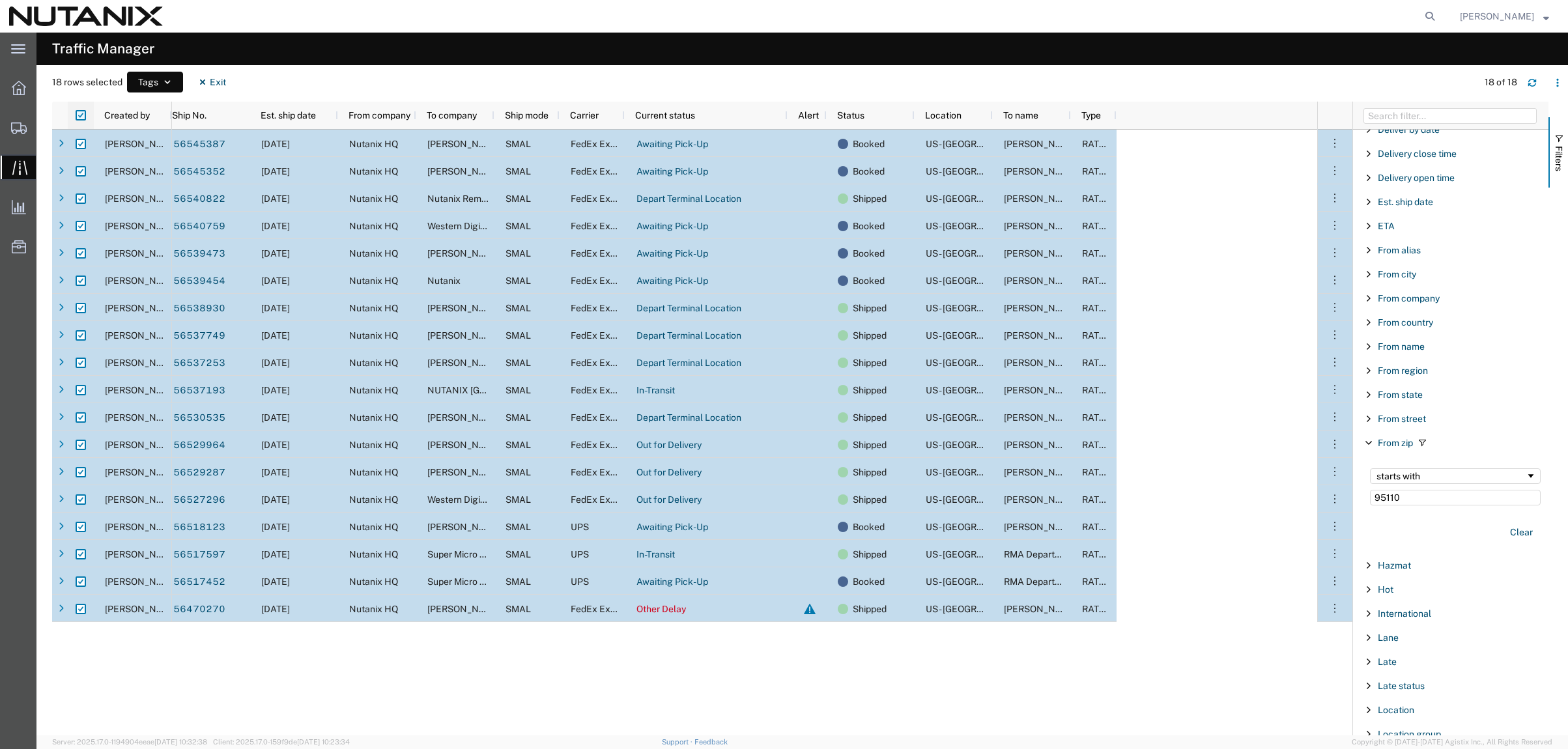
checkbox input "false"
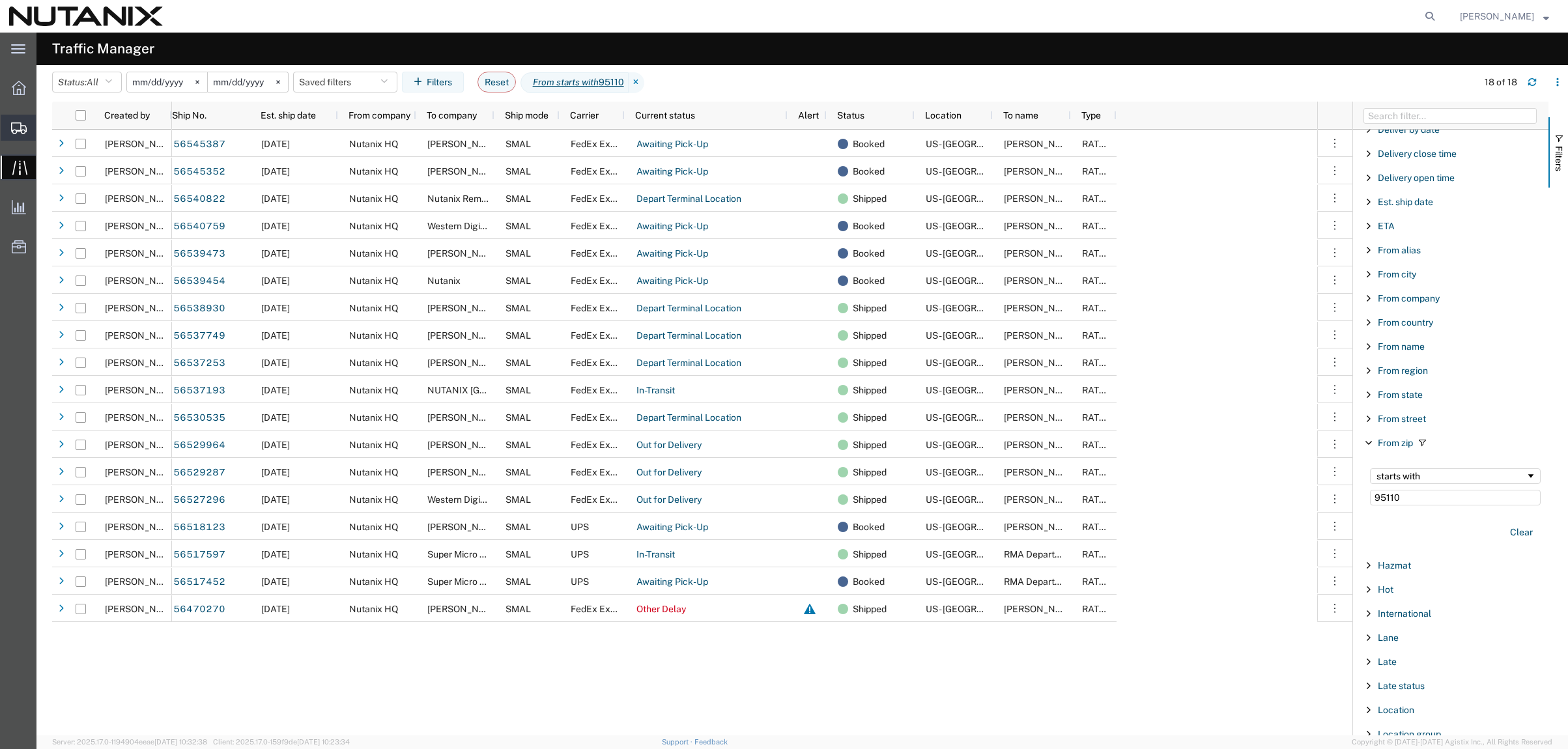
click at [0, 0] on span "Shipment Manager" at bounding box center [0, 0] width 0 height 0
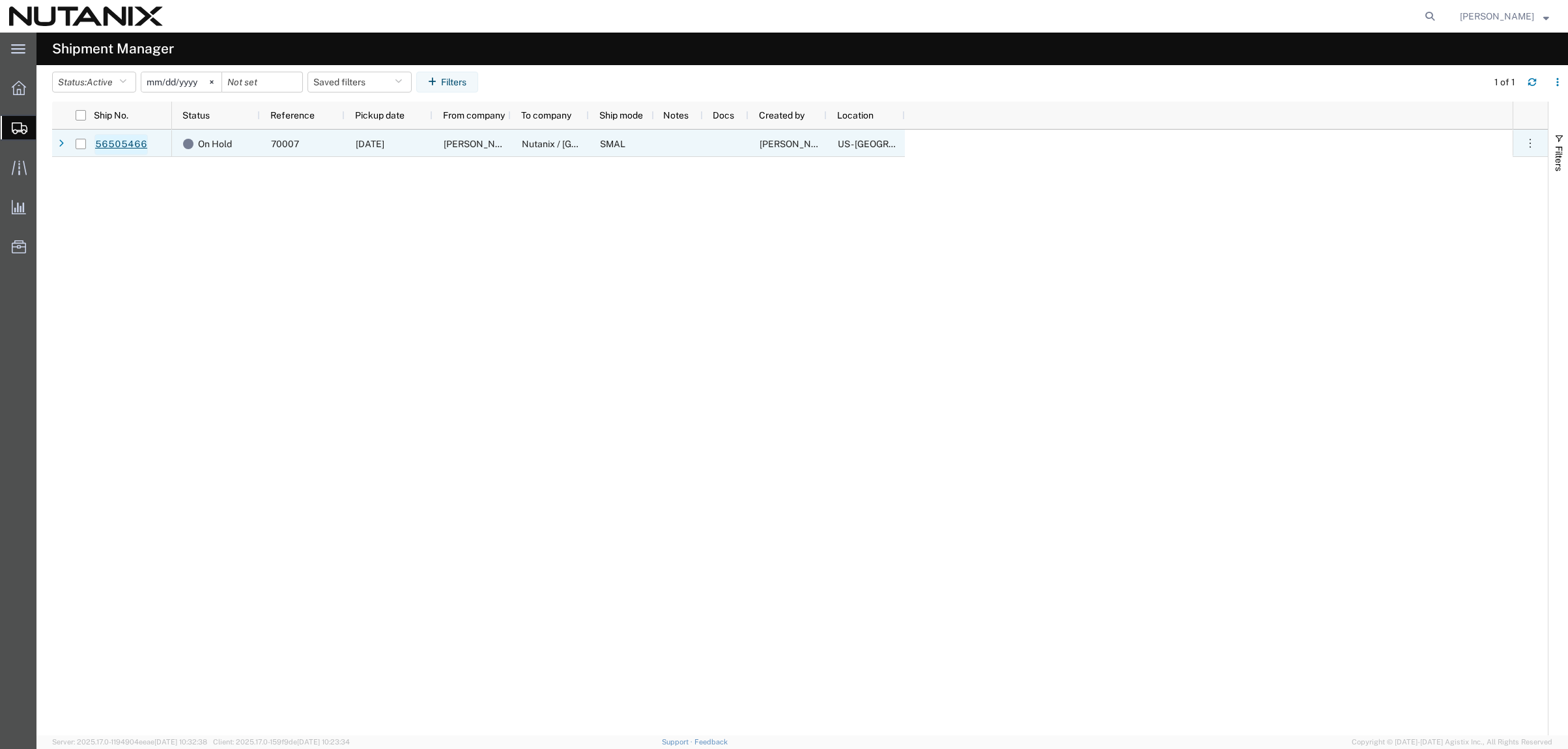
click at [125, 142] on link "56505466" at bounding box center [121, 145] width 53 height 21
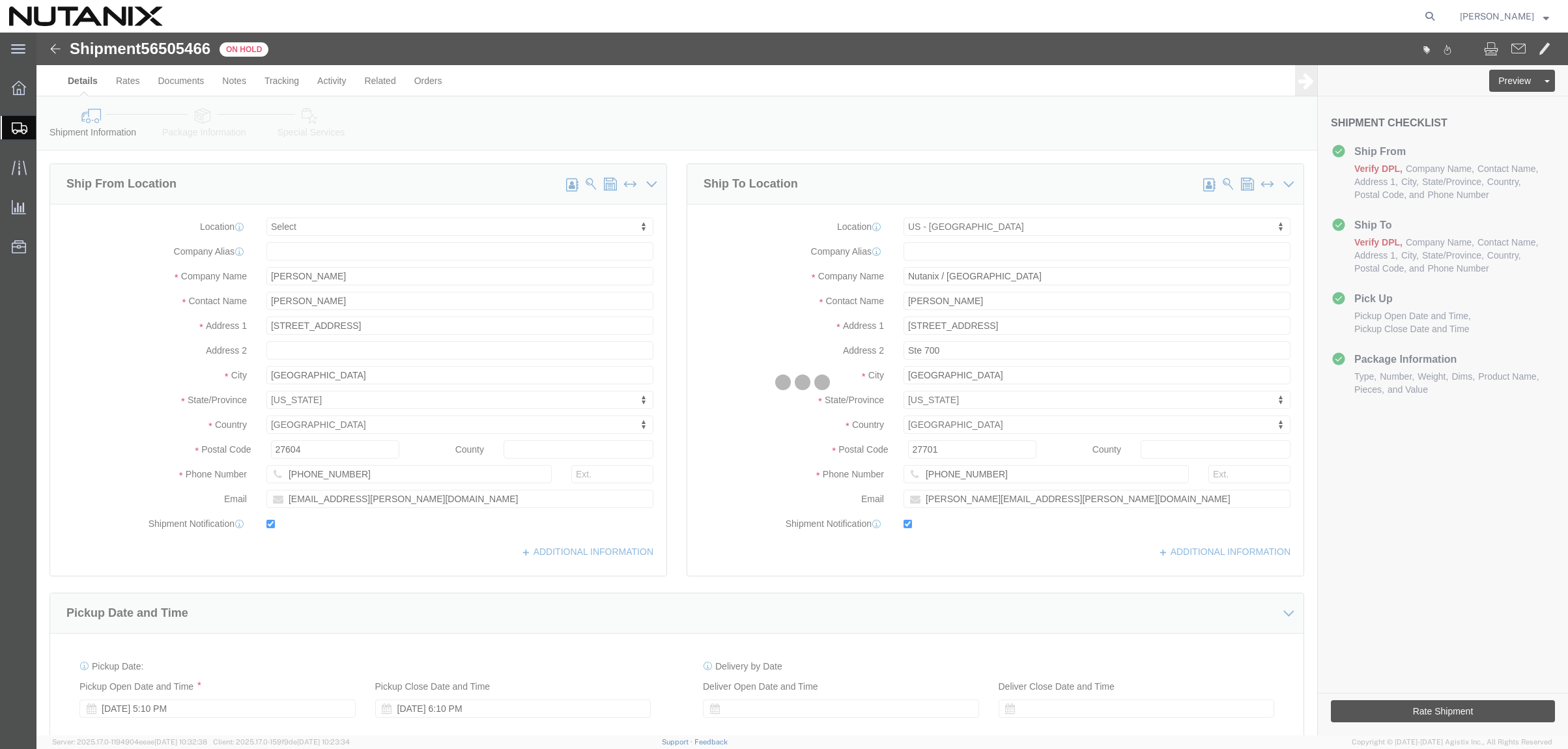
select select
select select "46554"
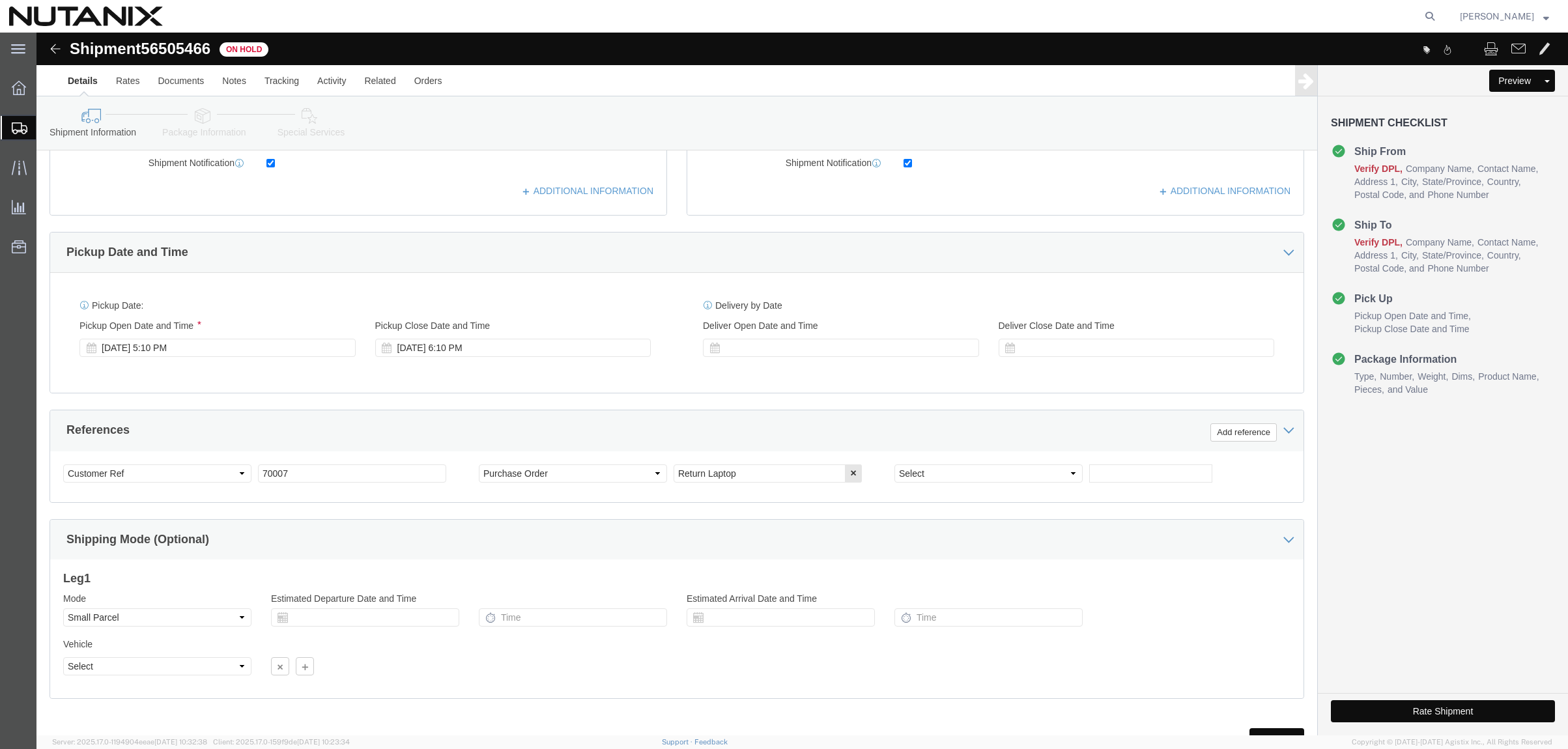
scroll to position [391, 0]
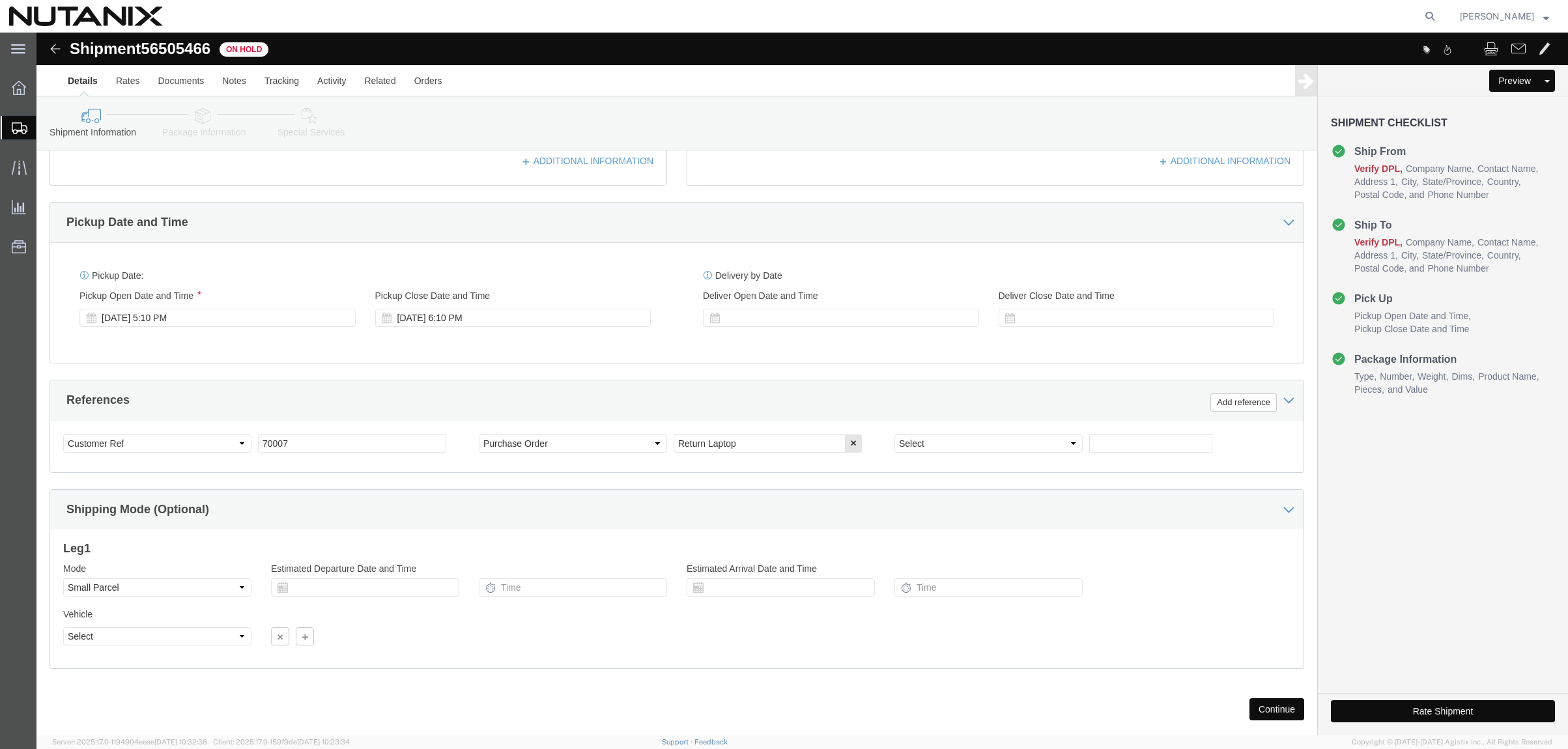
click img
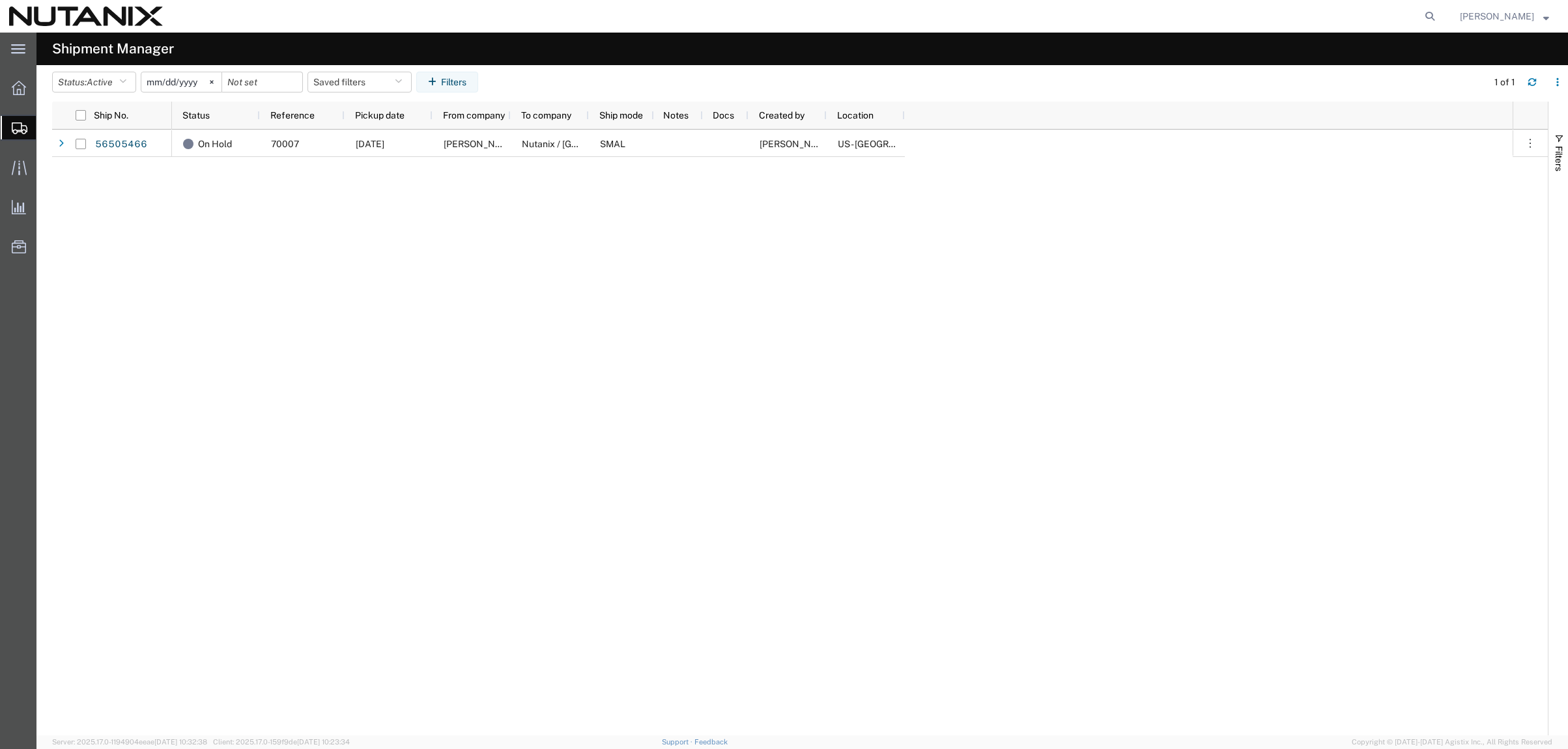
click at [201, 82] on input "[DATE]" at bounding box center [181, 82] width 80 height 19
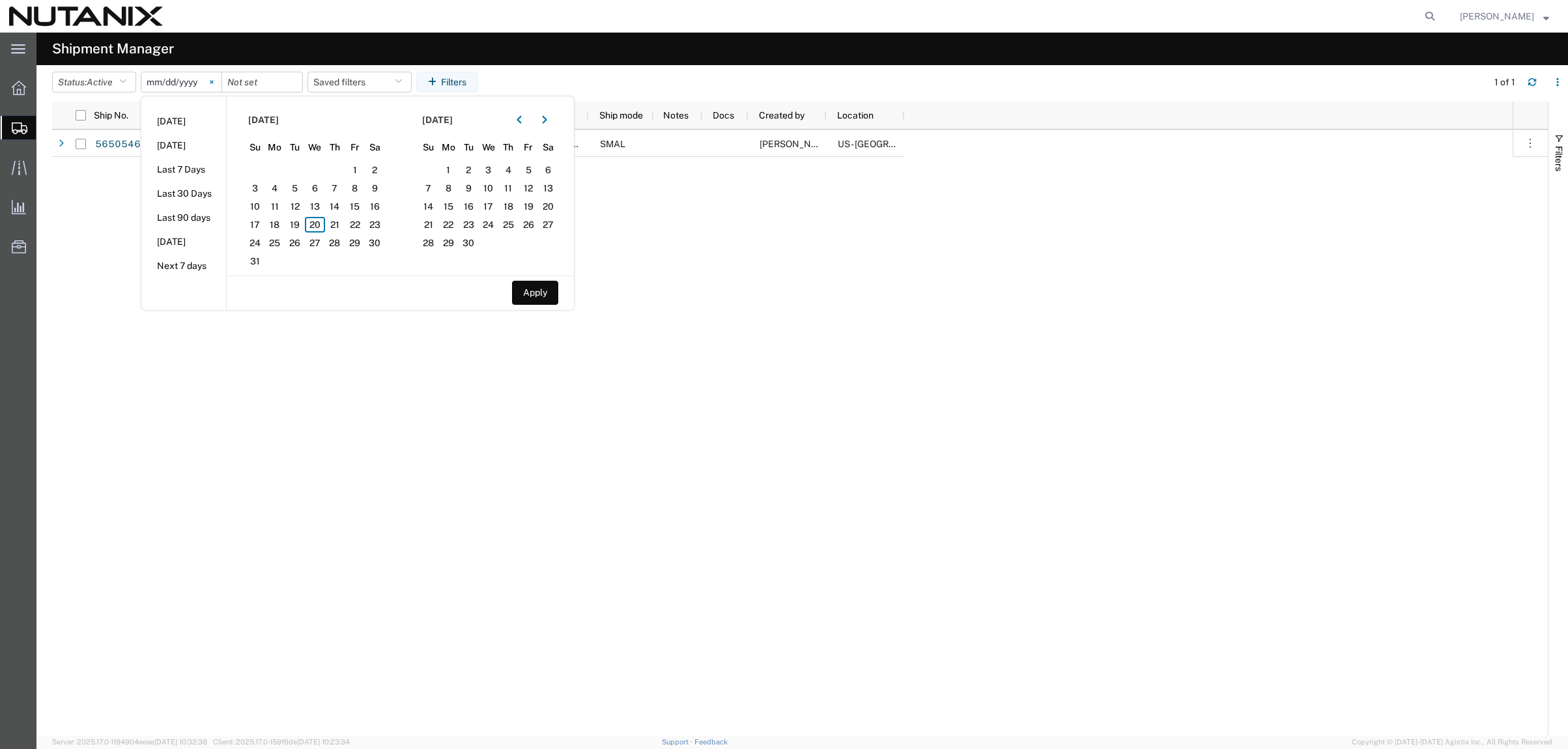
click at [214, 82] on icon at bounding box center [211, 82] width 4 height 4
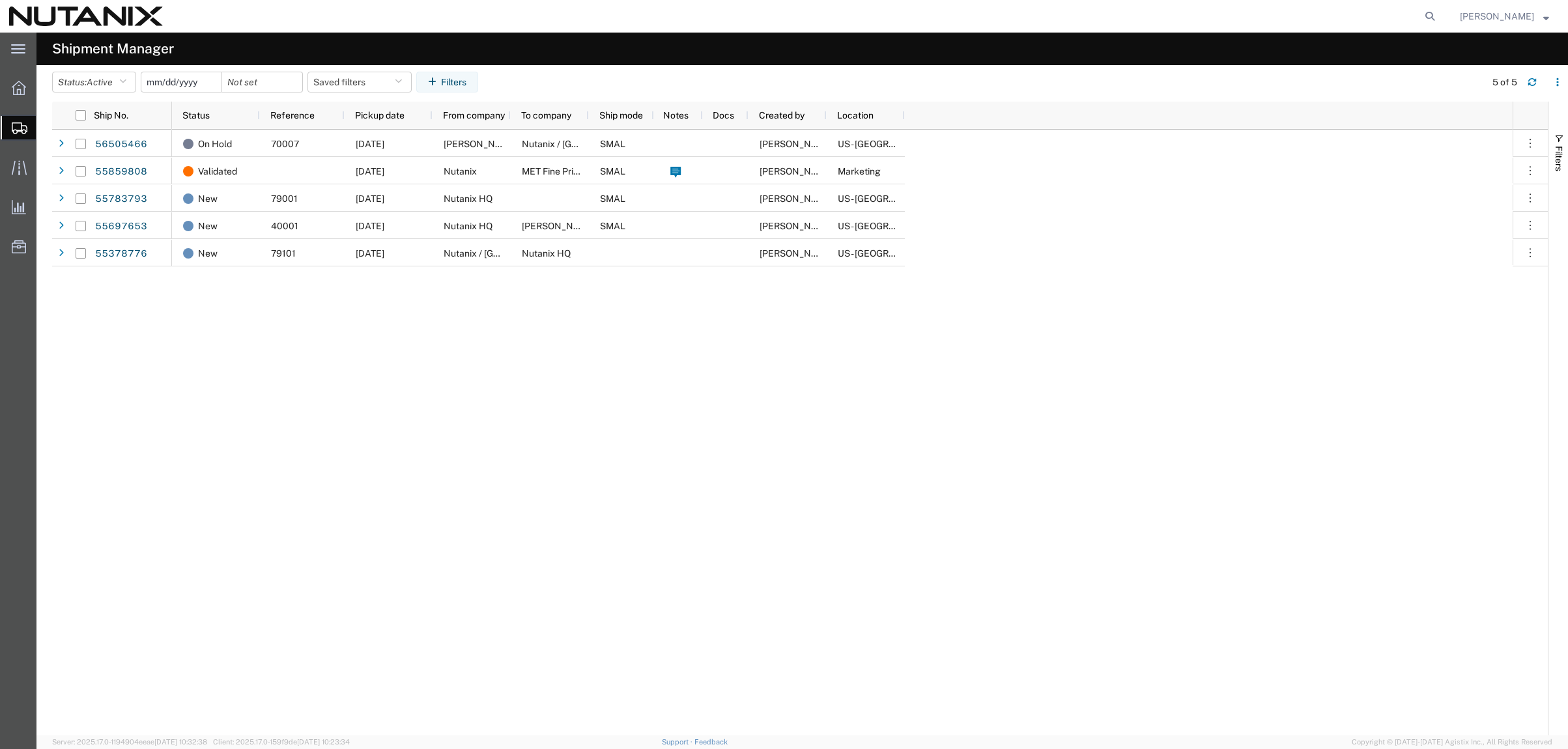
click at [182, 82] on input "date" at bounding box center [181, 82] width 80 height 19
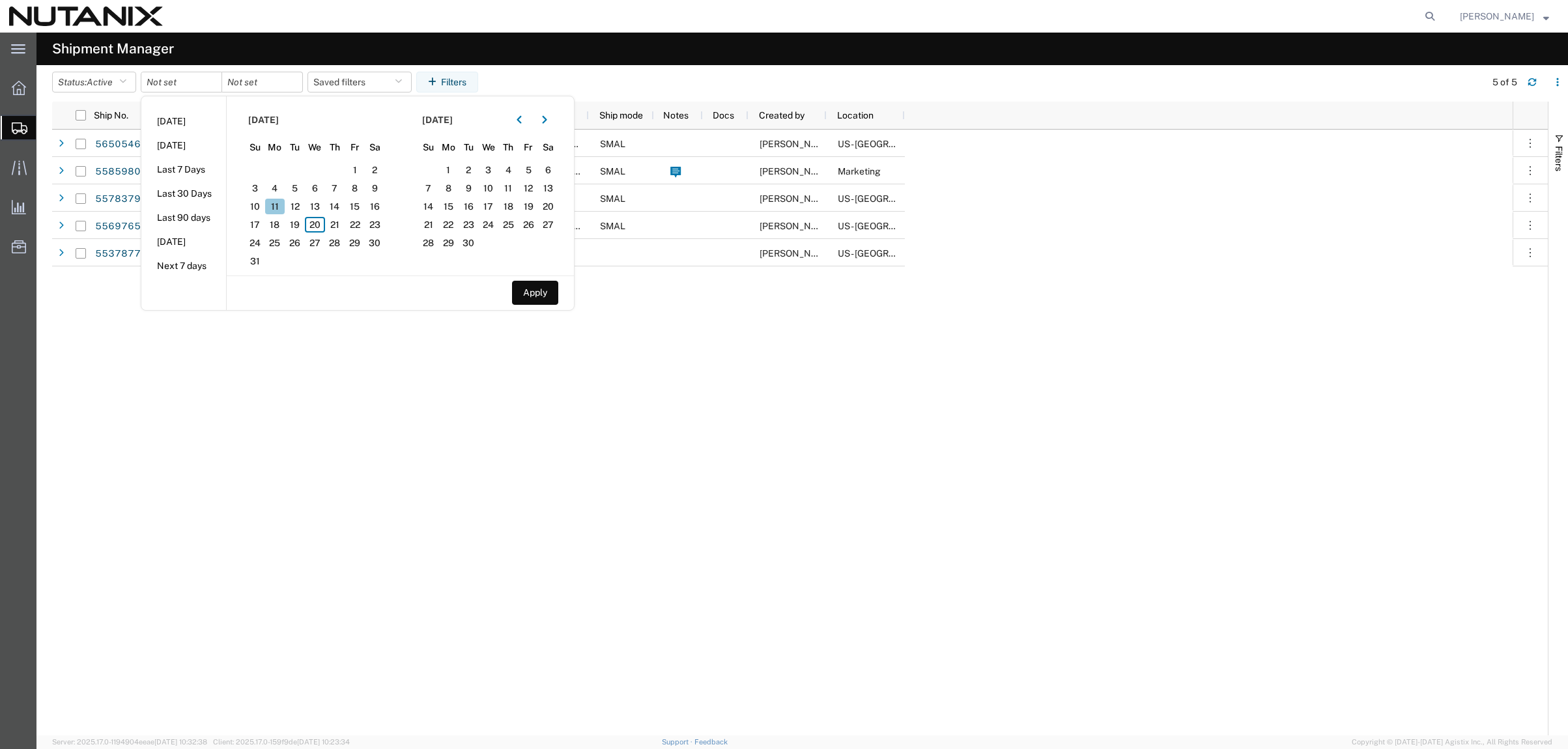
click at [279, 206] on span "11" at bounding box center [275, 206] width 20 height 15
click at [362, 203] on span "15" at bounding box center [354, 206] width 20 height 15
click at [550, 293] on button "Apply" at bounding box center [535, 293] width 46 height 24
type input "[DATE]"
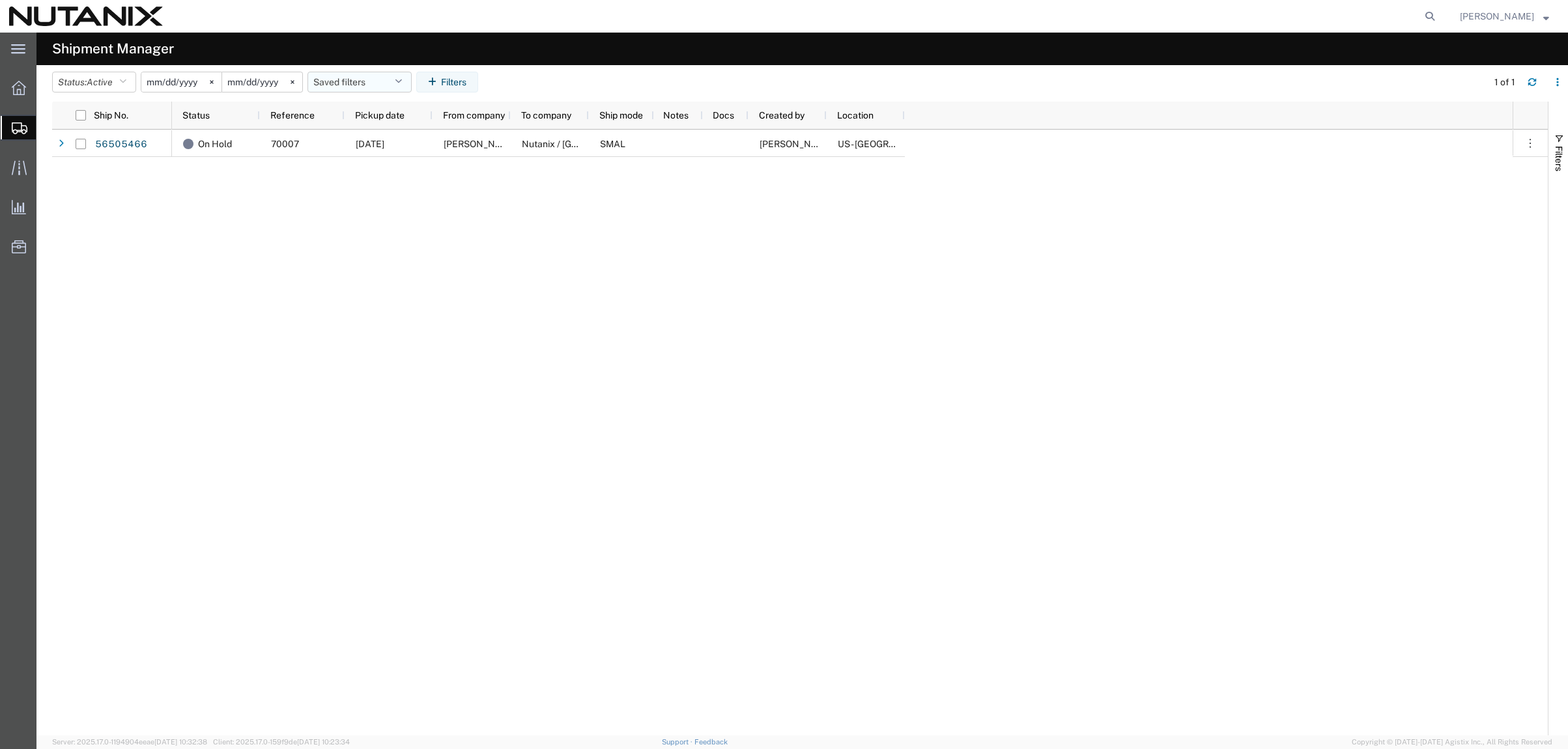
click at [401, 78] on icon "button" at bounding box center [398, 82] width 7 height 9
click at [441, 79] on icon "button" at bounding box center [434, 82] width 13 height 9
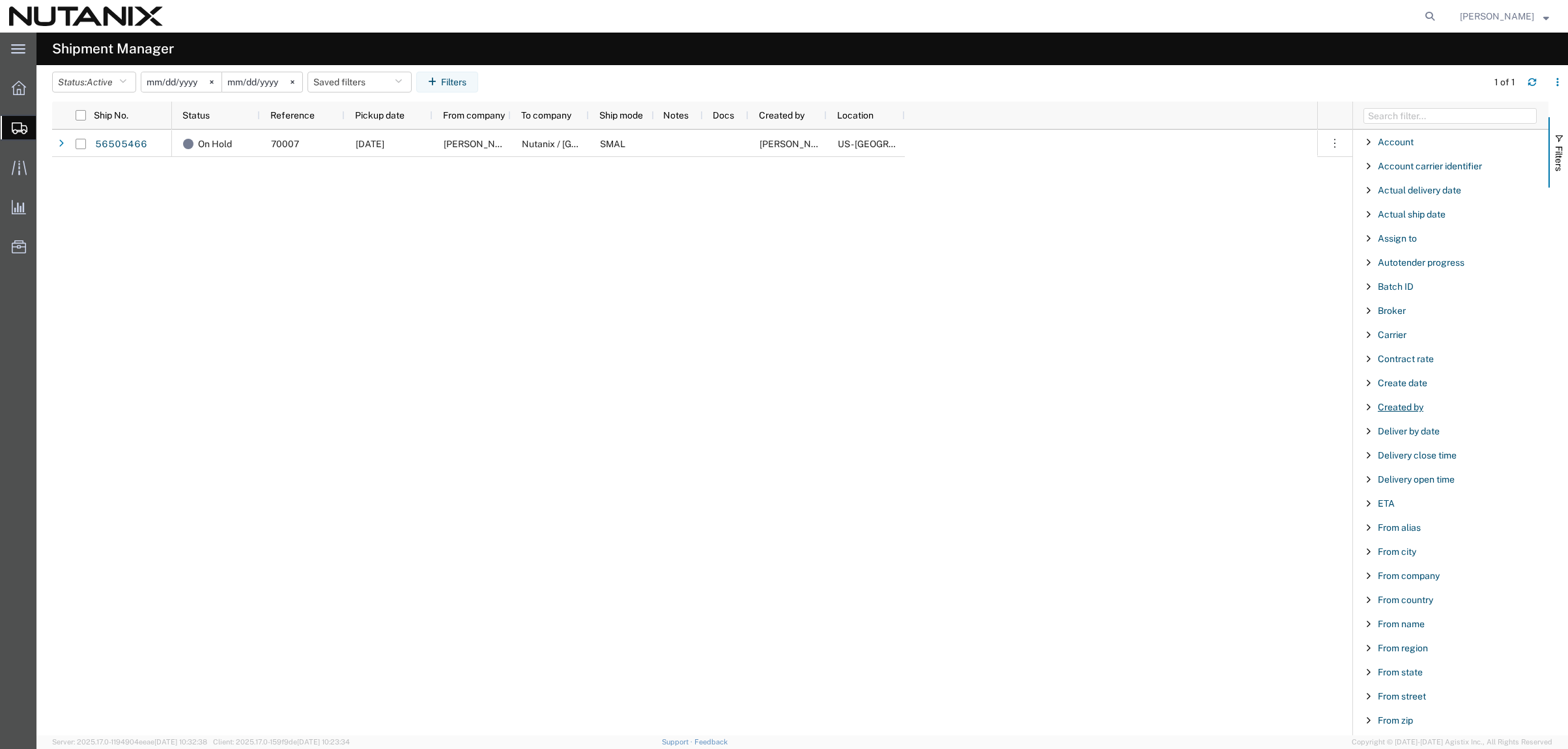
click at [1389, 407] on span "Created by" at bounding box center [1401, 407] width 45 height 11
click at [1426, 463] on input "Filter Value" at bounding box center [1455, 461] width 171 height 15
type input "[PERSON_NAME]"
click at [124, 82] on icon "button" at bounding box center [122, 82] width 7 height 9
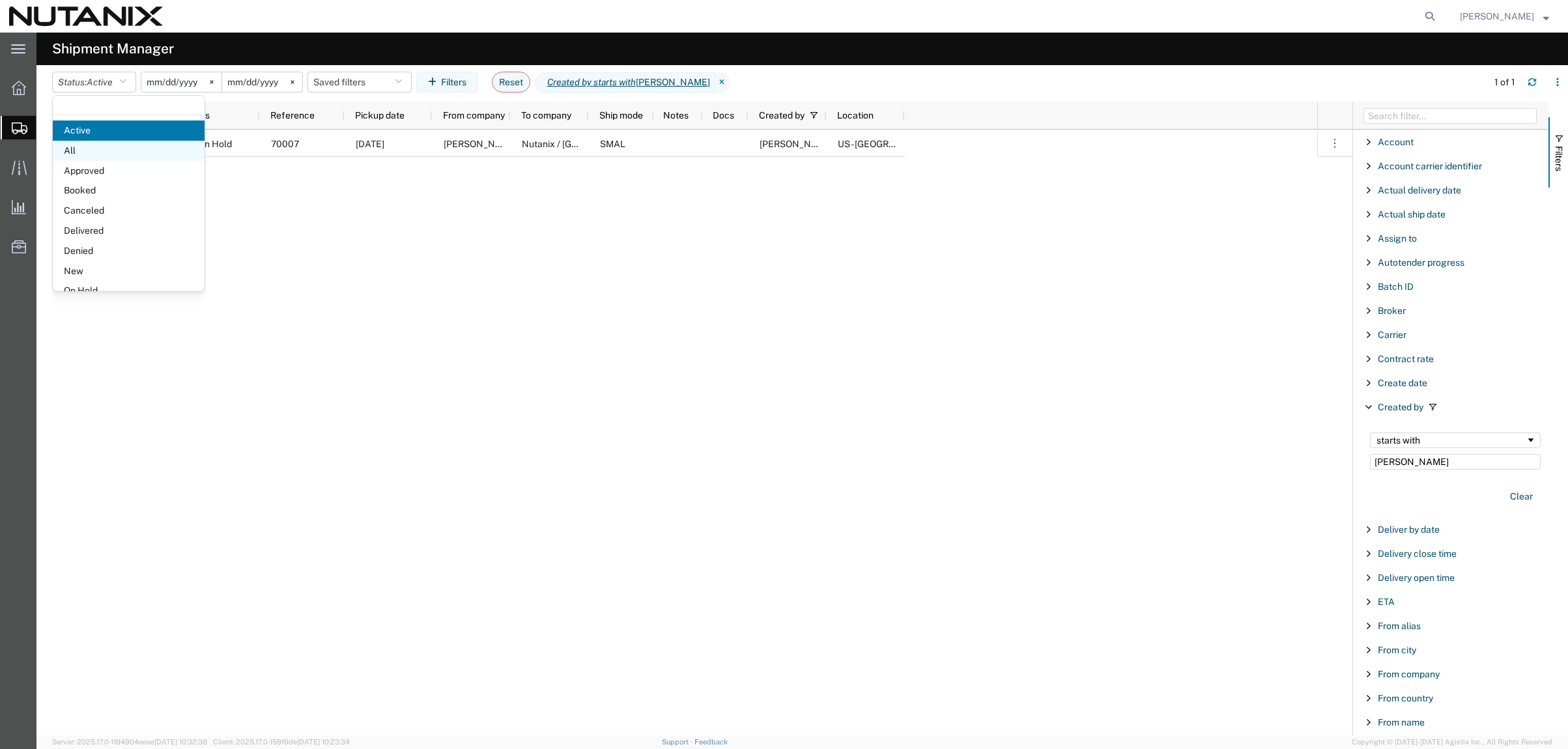
click at [82, 147] on span "All" at bounding box center [129, 150] width 152 height 20
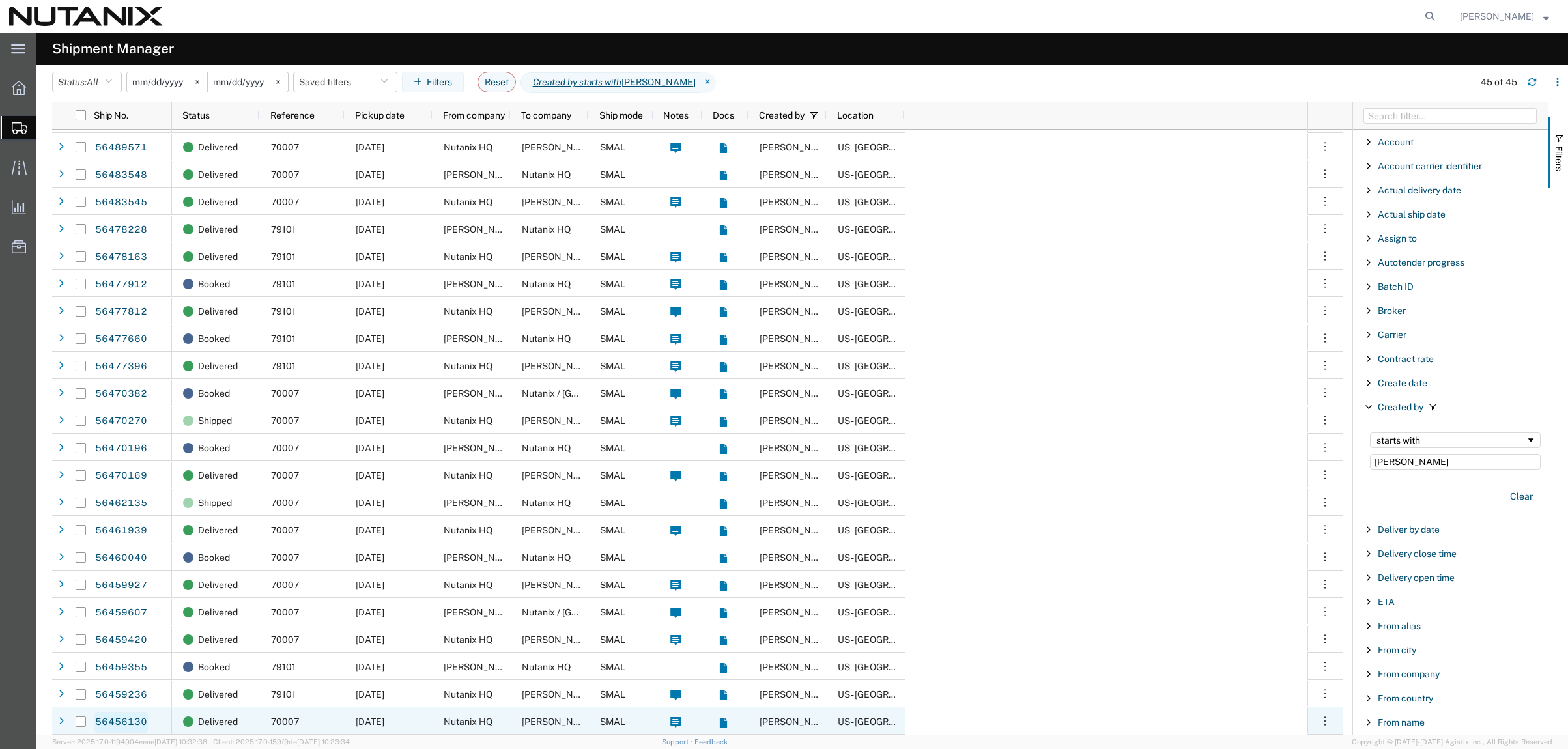
click at [107, 720] on link "56456130" at bounding box center [121, 722] width 53 height 21
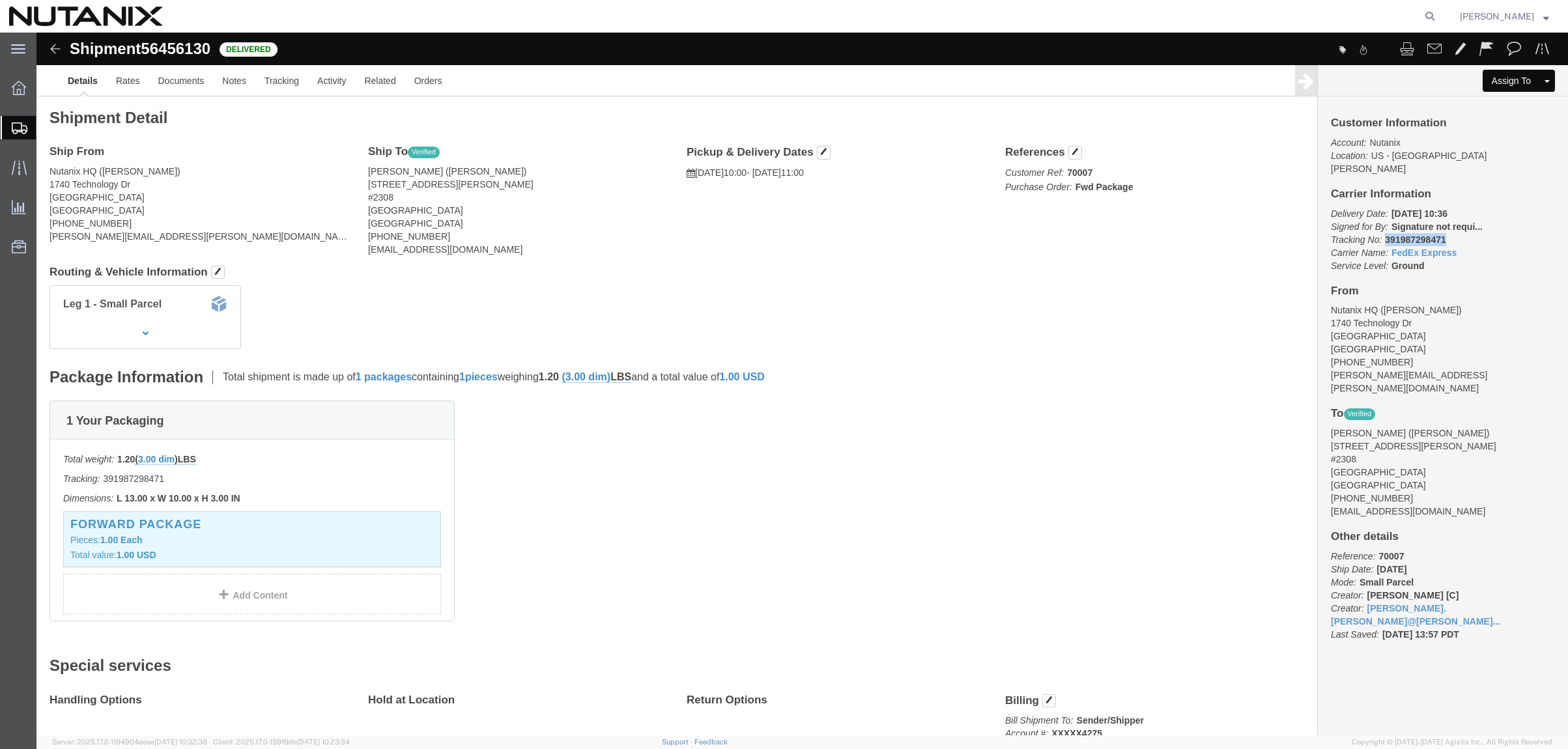
drag, startPoint x: 1402, startPoint y: 193, endPoint x: 1343, endPoint y: 194, distance: 59.0
click p "Delivery Date: [DATE] 10:36 Signed for By: Signature not requi... Tracking No: …"
copy b "391987298471"
